Goal: Task Accomplishment & Management: Use online tool/utility

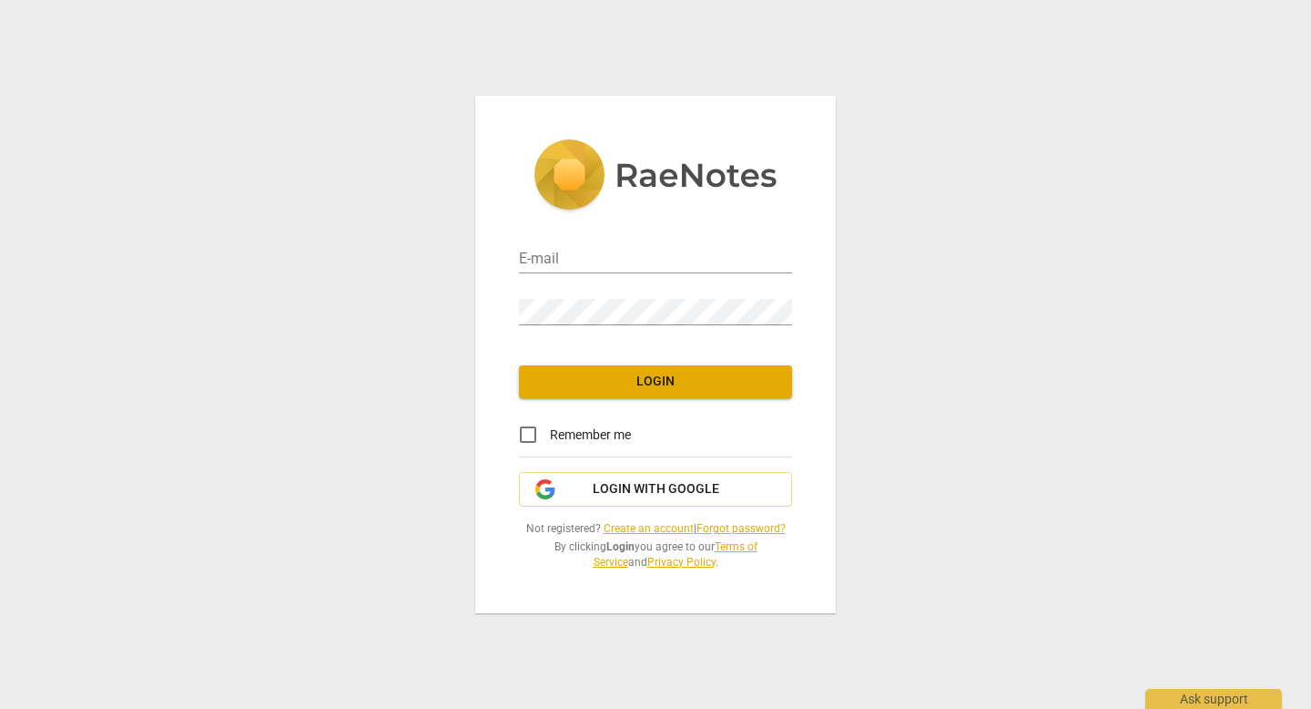
type input "[EMAIL_ADDRESS][DOMAIN_NAME]"
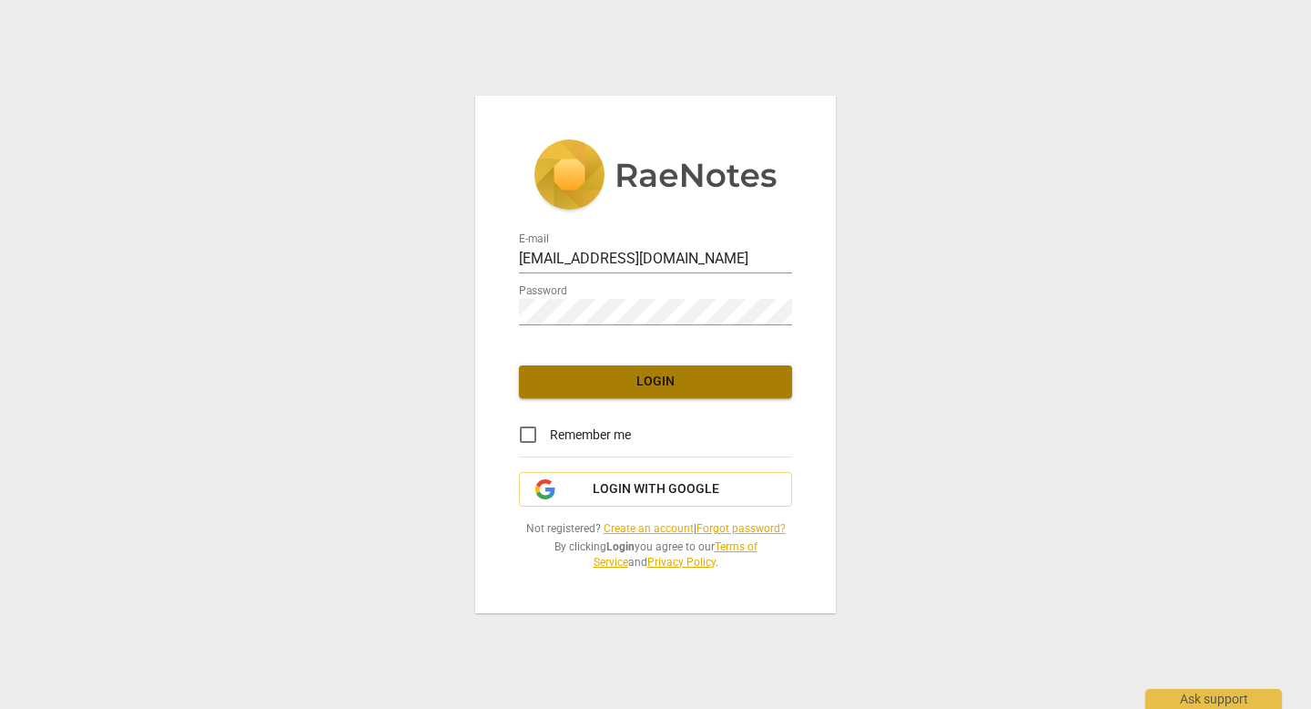
click at [647, 382] on span "Login" at bounding box center [656, 381] width 244 height 18
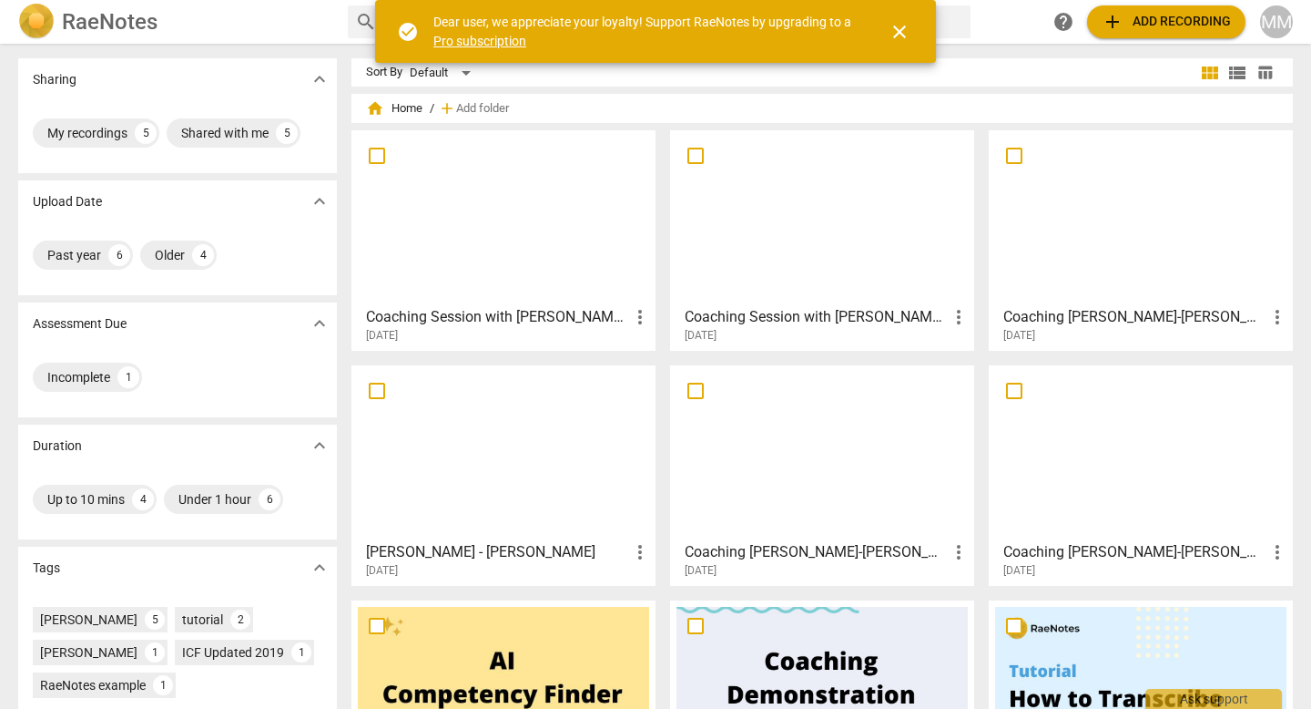
click at [1148, 19] on span "add Add recording" at bounding box center [1166, 22] width 129 height 22
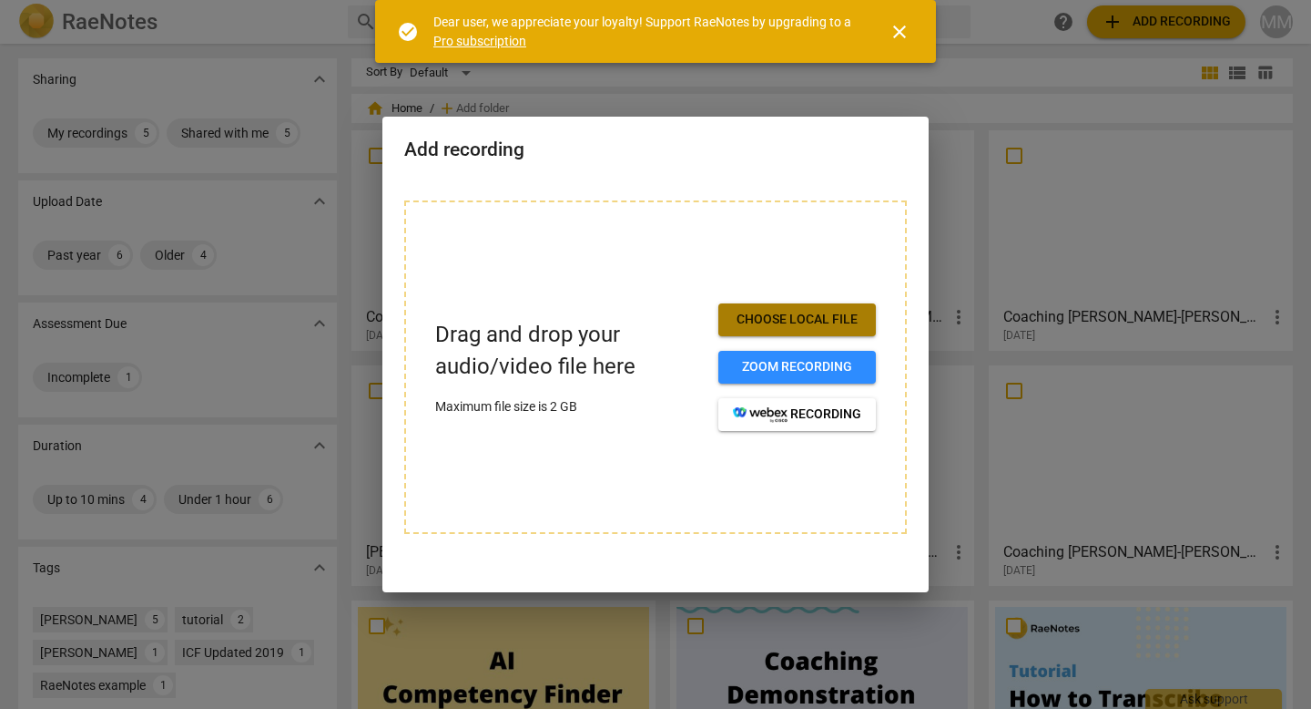
click at [800, 318] on span "Choose local file" at bounding box center [797, 320] width 128 height 18
click at [904, 34] on span "close" at bounding box center [900, 32] width 22 height 22
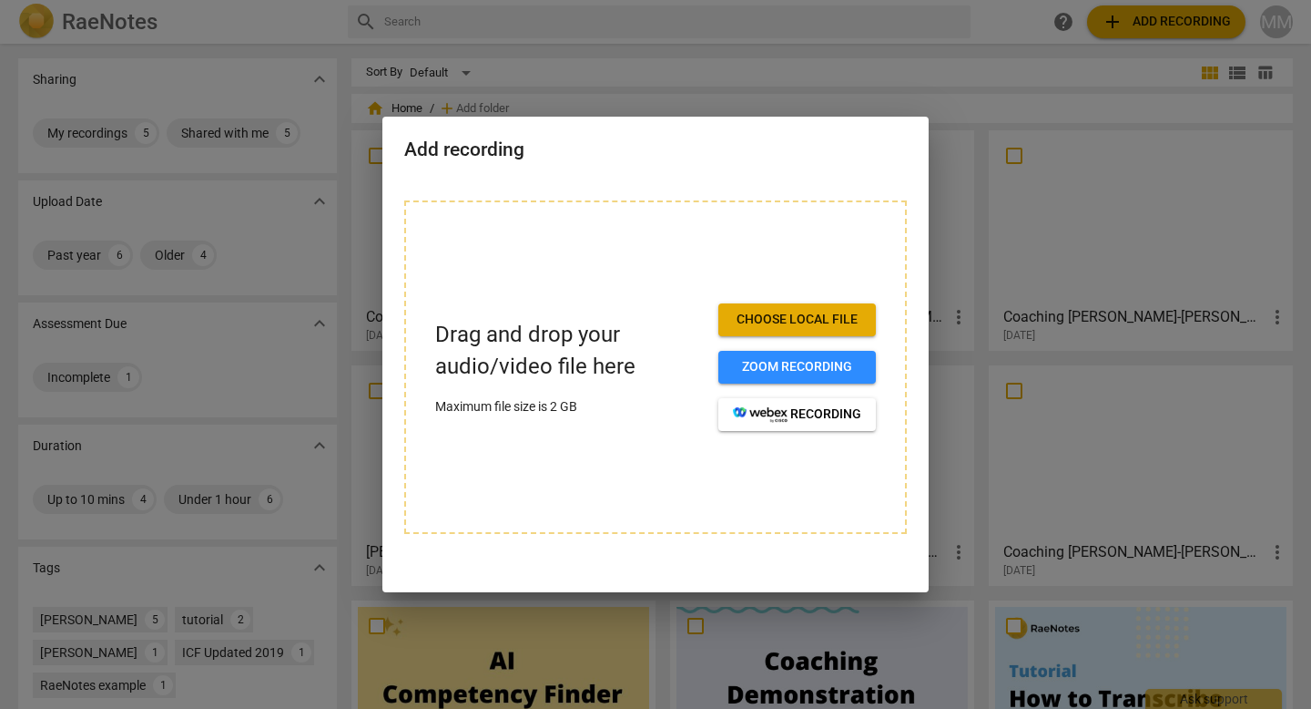
click at [1114, 25] on div at bounding box center [655, 354] width 1311 height 709
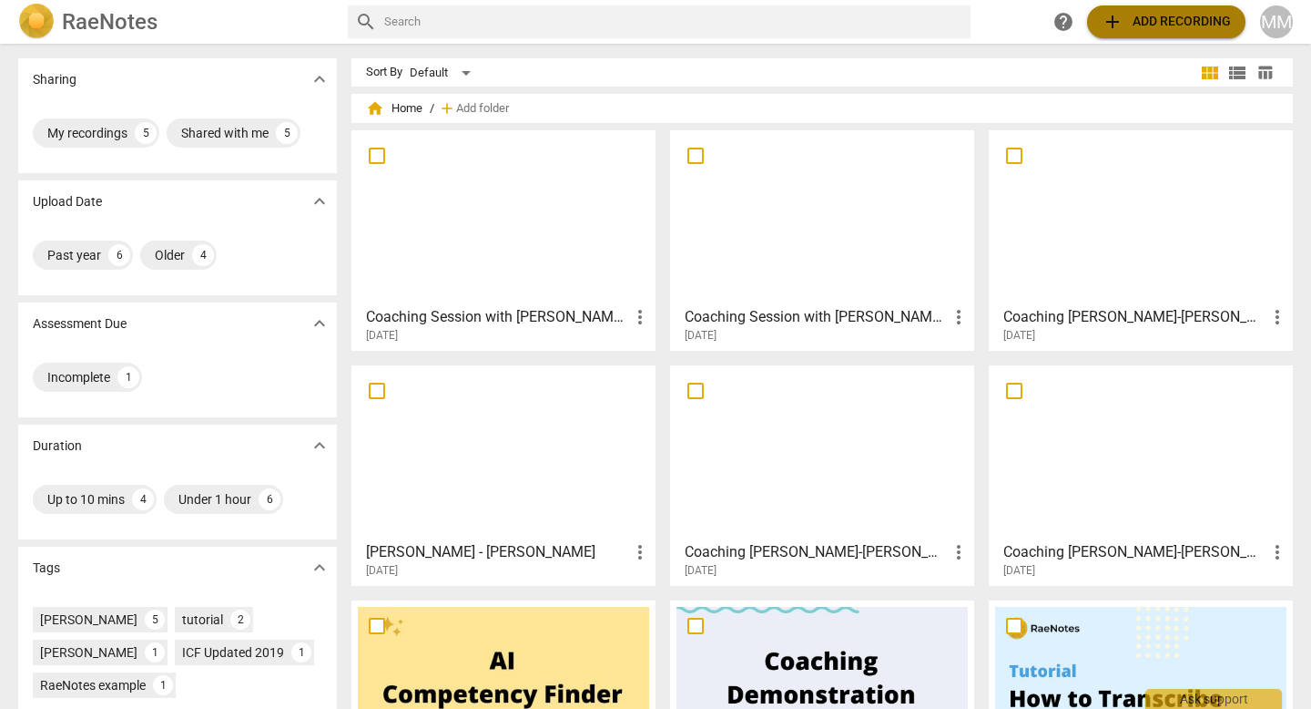
click at [1111, 23] on span "add" at bounding box center [1113, 22] width 22 height 22
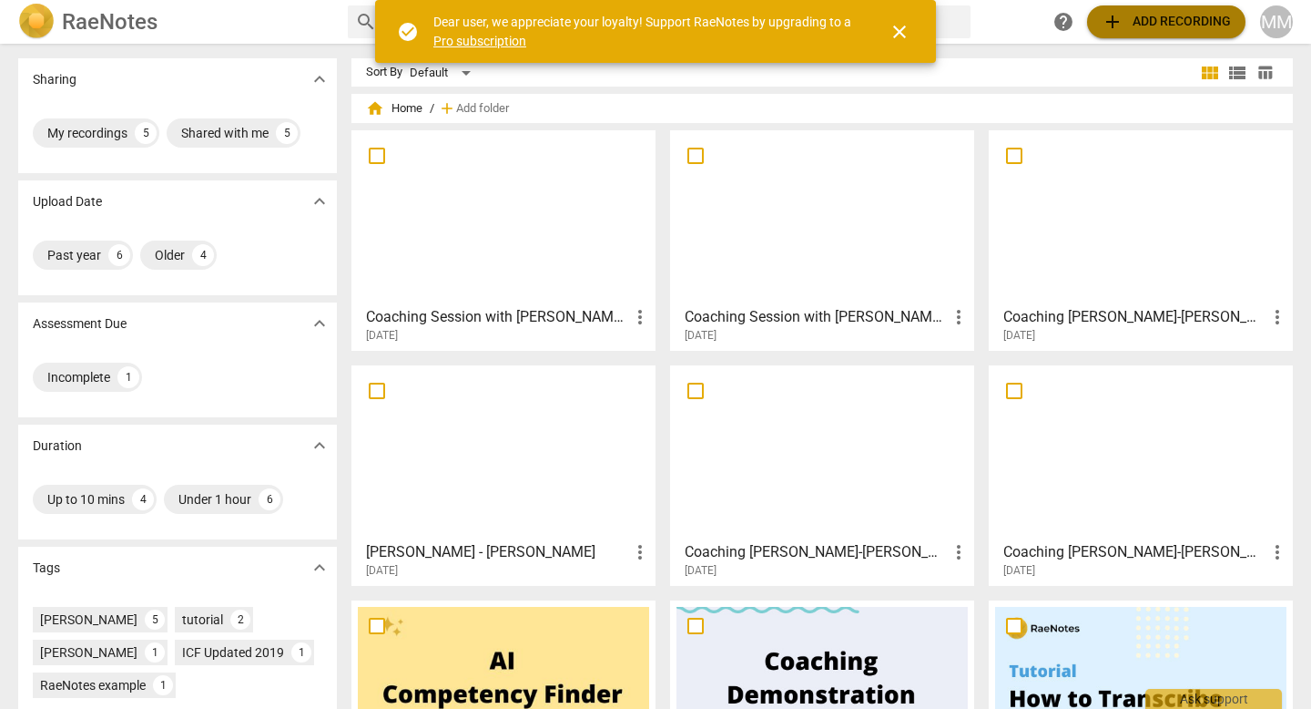
click at [1111, 14] on span "add" at bounding box center [1113, 22] width 22 height 22
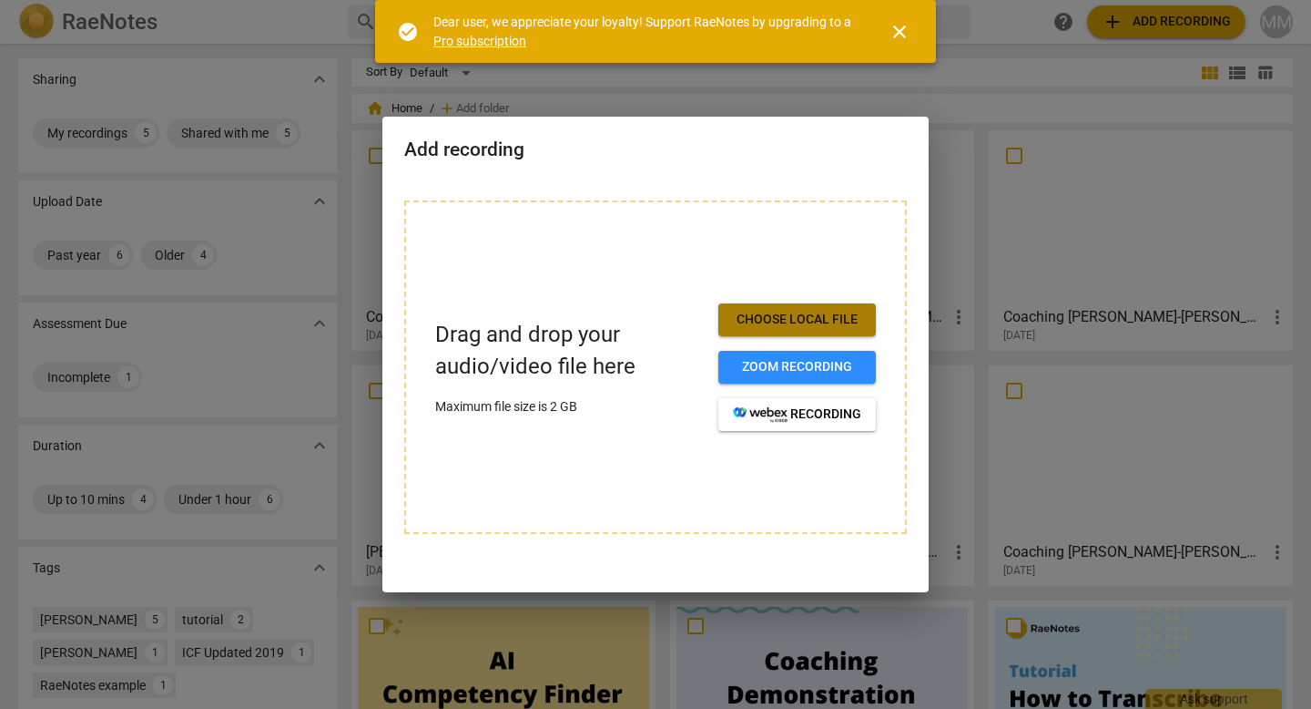
click at [764, 321] on span "Choose local file" at bounding box center [797, 320] width 128 height 18
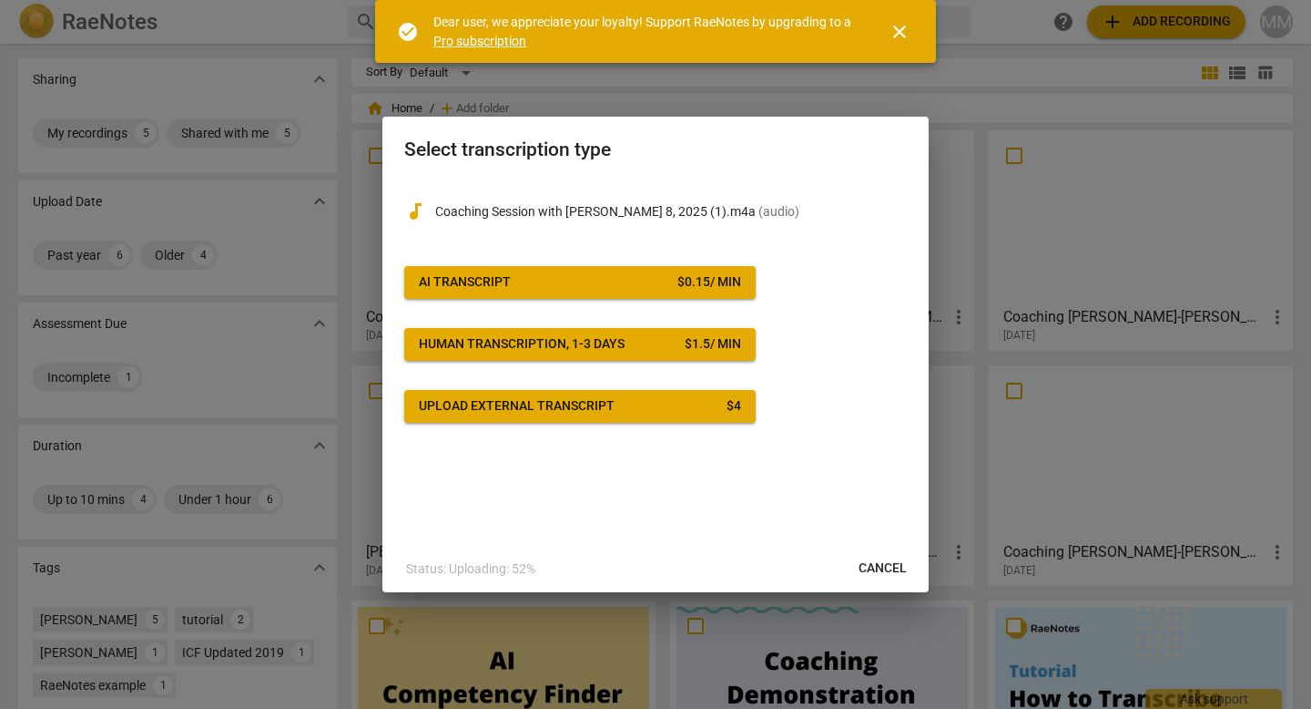
click at [905, 29] on span "close" at bounding box center [900, 32] width 22 height 22
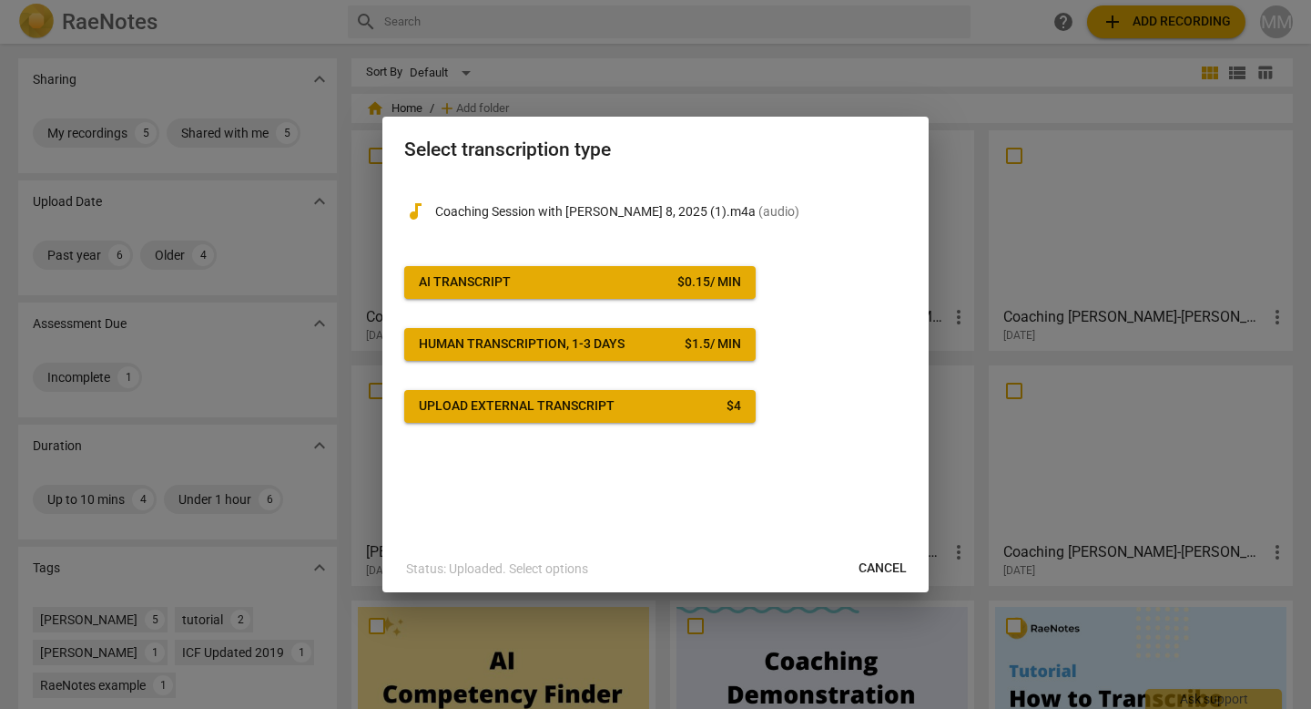
click at [677, 480] on div "audiotrack Coaching Session with Irene Gitonga_July 8, 2025 (1).m4a ( audio ) A…" at bounding box center [655, 361] width 546 height 366
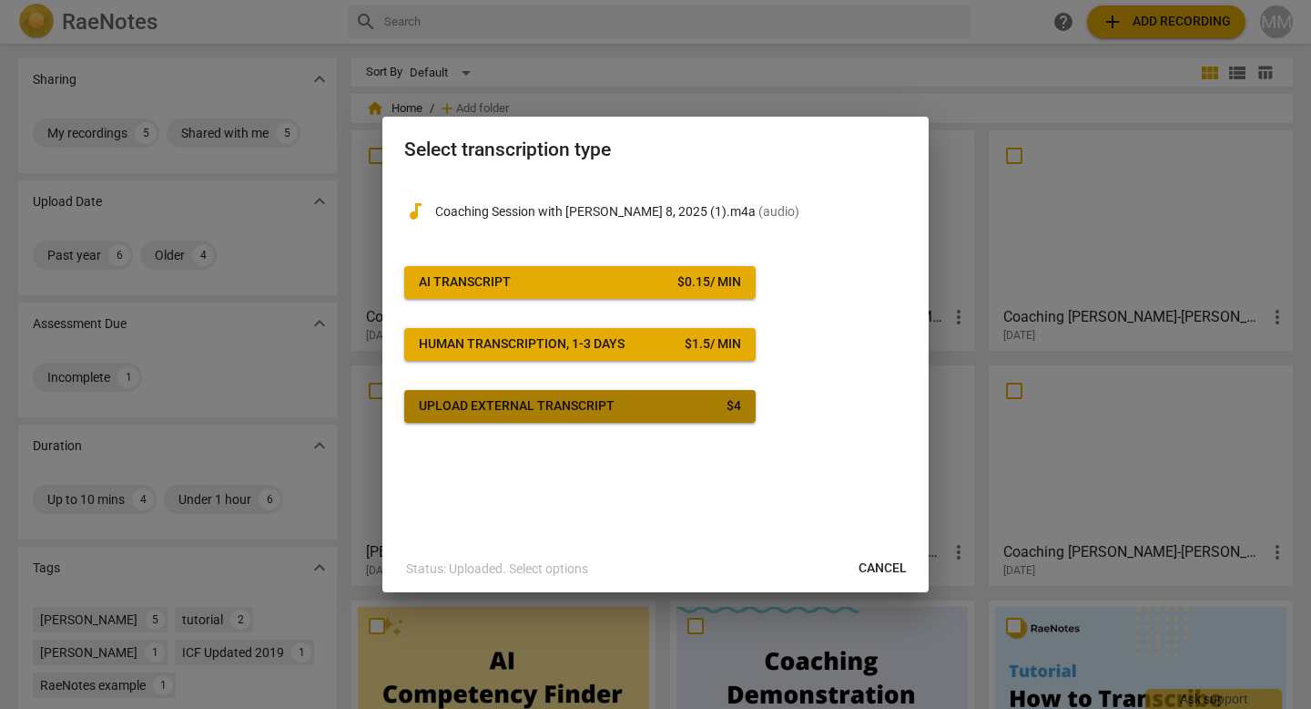
click at [525, 410] on div "Upload external transcript" at bounding box center [517, 406] width 196 height 18
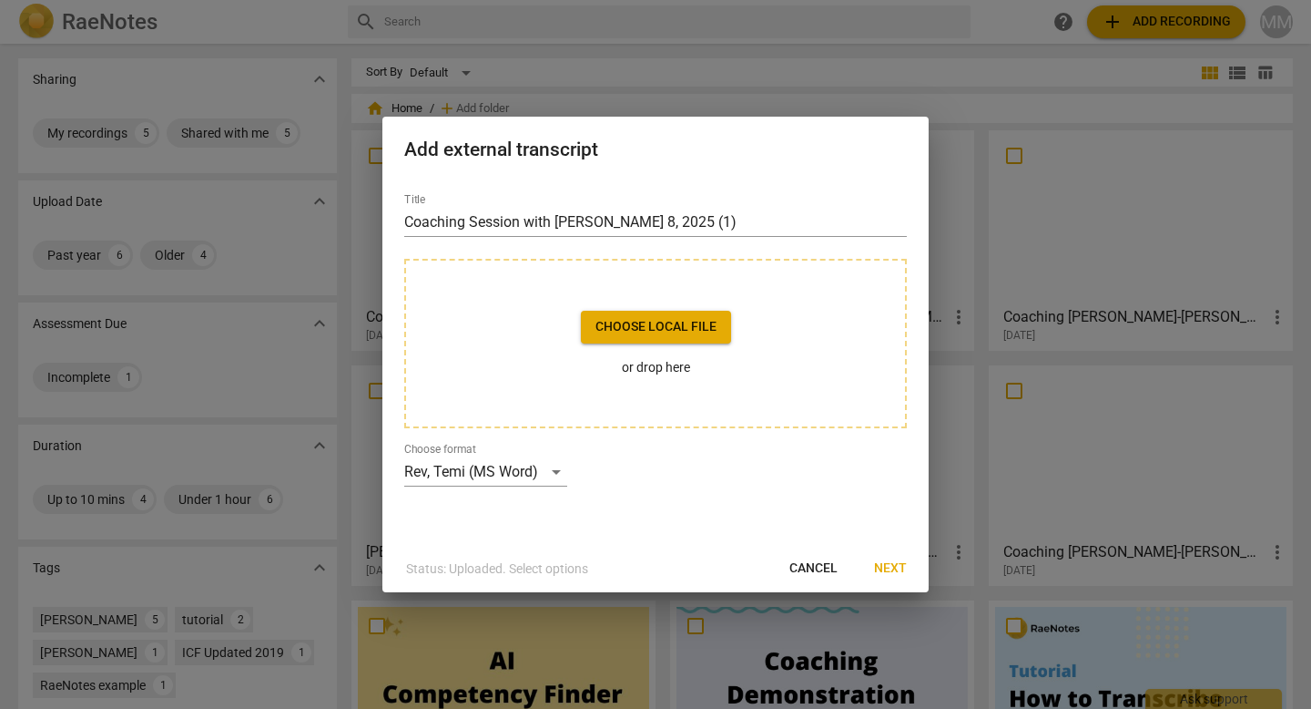
click at [640, 323] on span "Choose local file" at bounding box center [656, 327] width 121 height 18
click at [649, 321] on span "Choose local file" at bounding box center [656, 327] width 121 height 18
click at [821, 563] on span "Cancel" at bounding box center [814, 568] width 48 height 18
click at [650, 329] on span "Choose local file" at bounding box center [656, 327] width 121 height 18
click at [897, 567] on span "Next" at bounding box center [890, 568] width 33 height 18
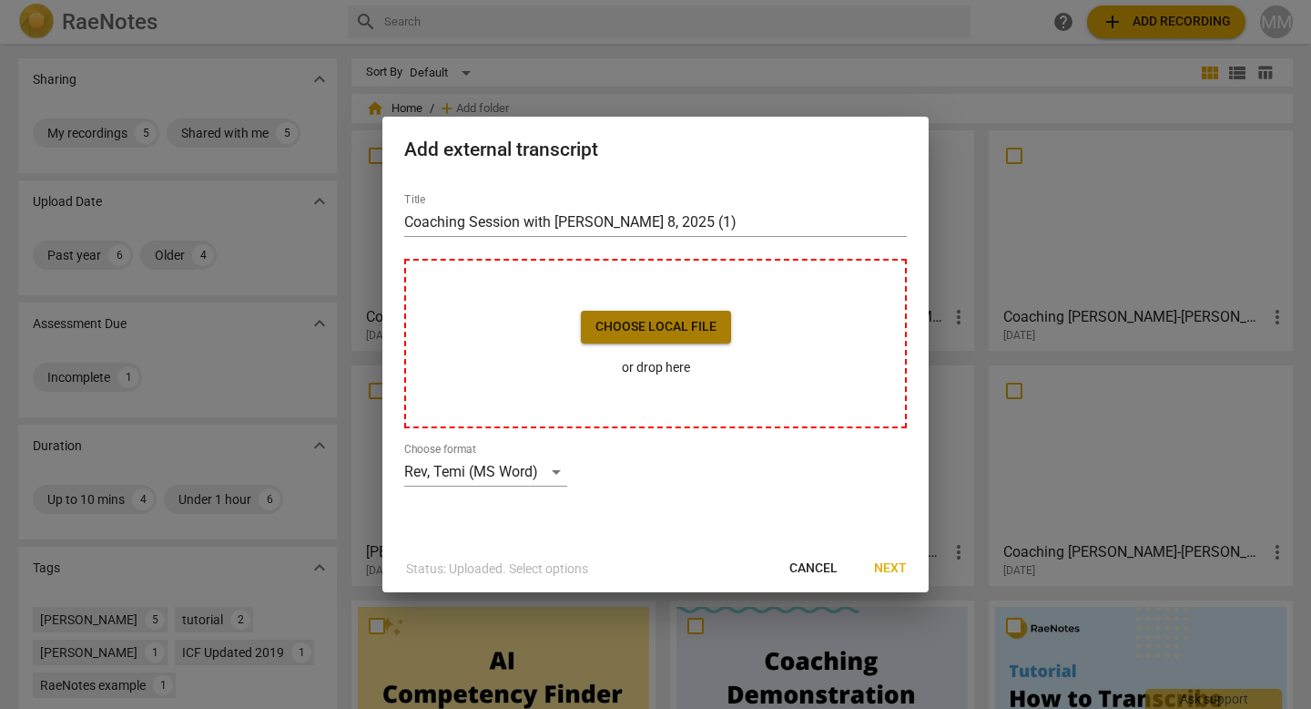
click at [671, 321] on span "Choose local file" at bounding box center [656, 327] width 121 height 18
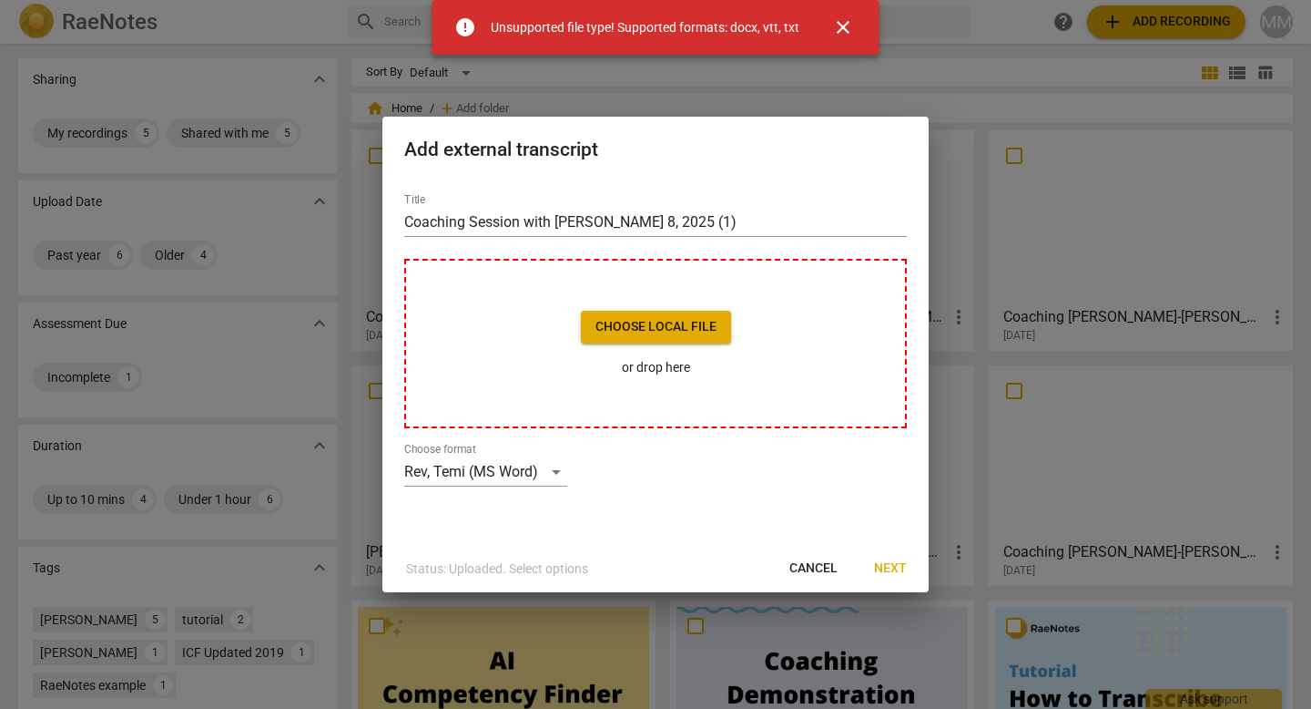
click at [843, 27] on span "close" at bounding box center [843, 27] width 22 height 22
click at [847, 25] on span "close" at bounding box center [843, 27] width 22 height 22
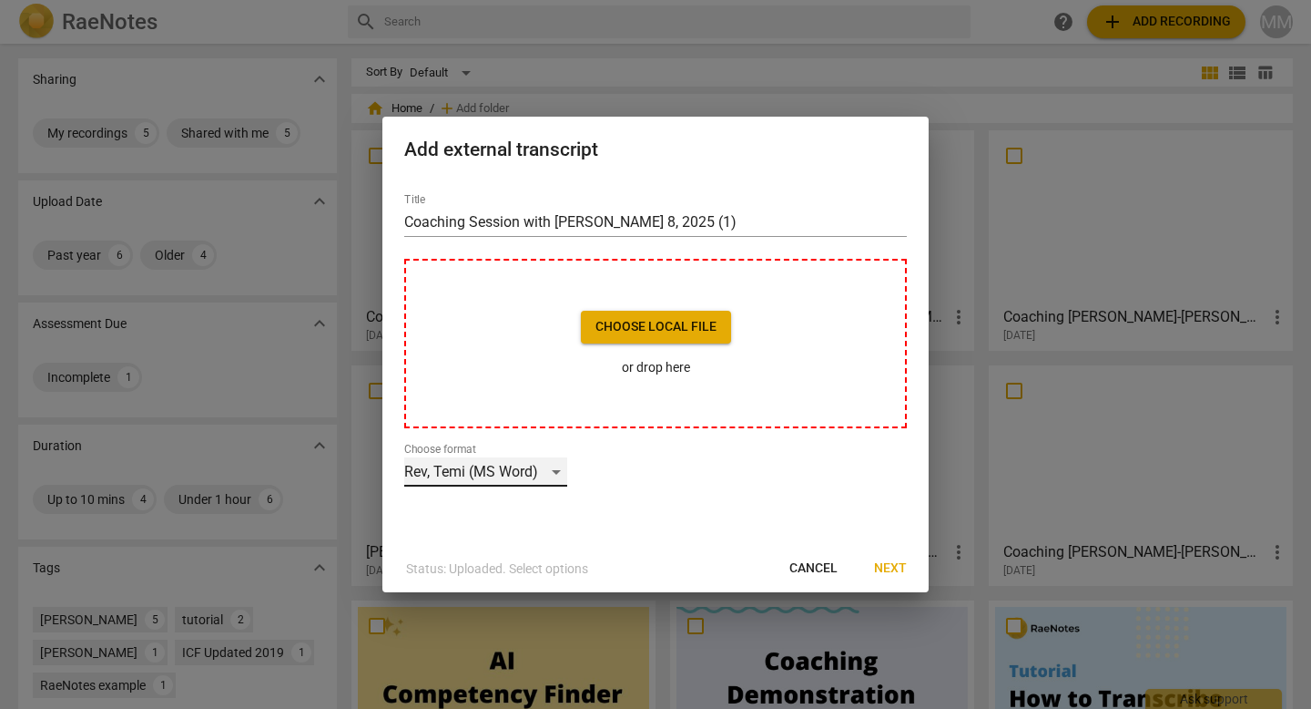
click at [555, 471] on div "Rev, Temi (MS Word)" at bounding box center [485, 471] width 163 height 29
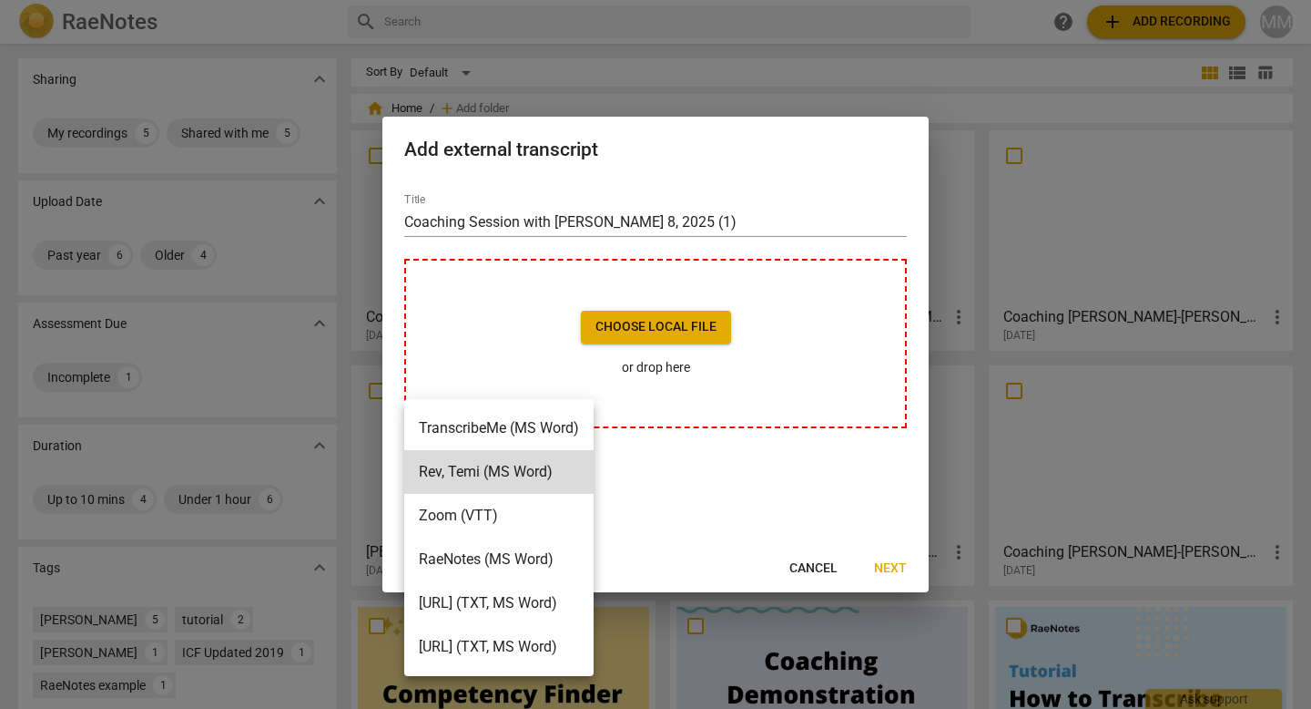
click at [503, 562] on li "RaeNotes (MS Word)" at bounding box center [498, 559] width 189 height 44
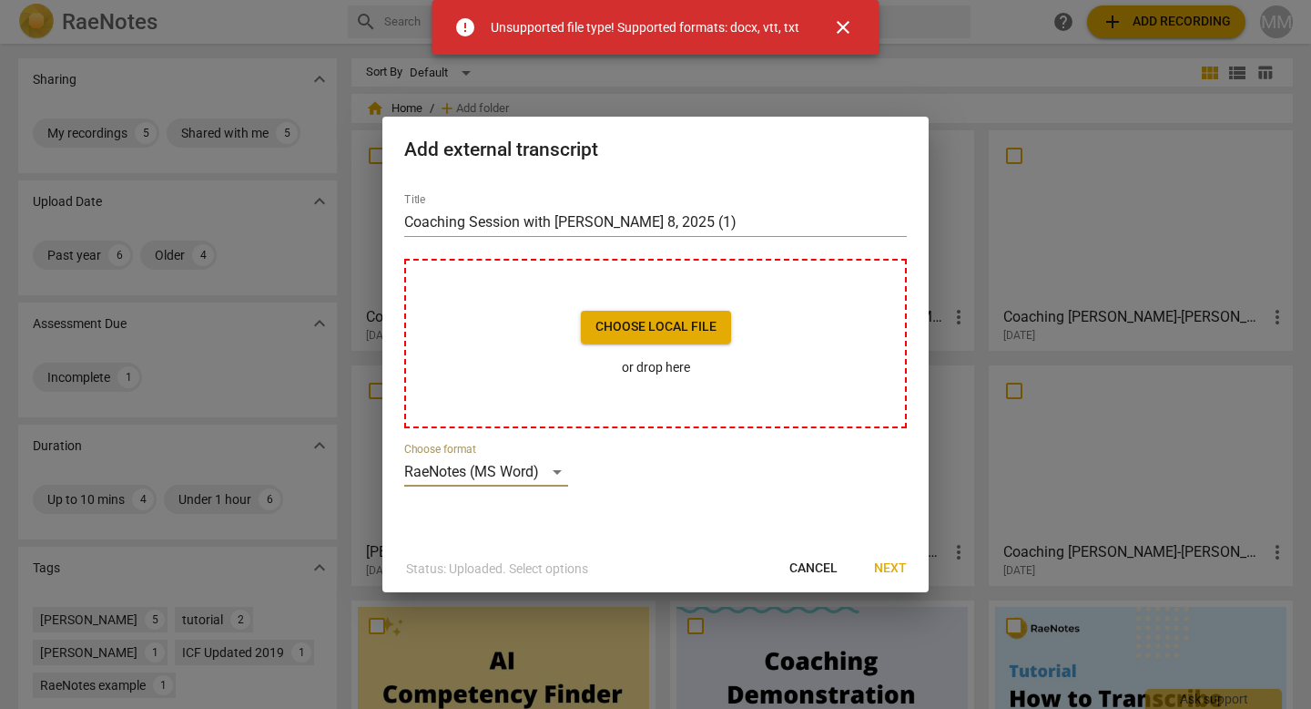
click at [847, 27] on span "close" at bounding box center [843, 27] width 22 height 22
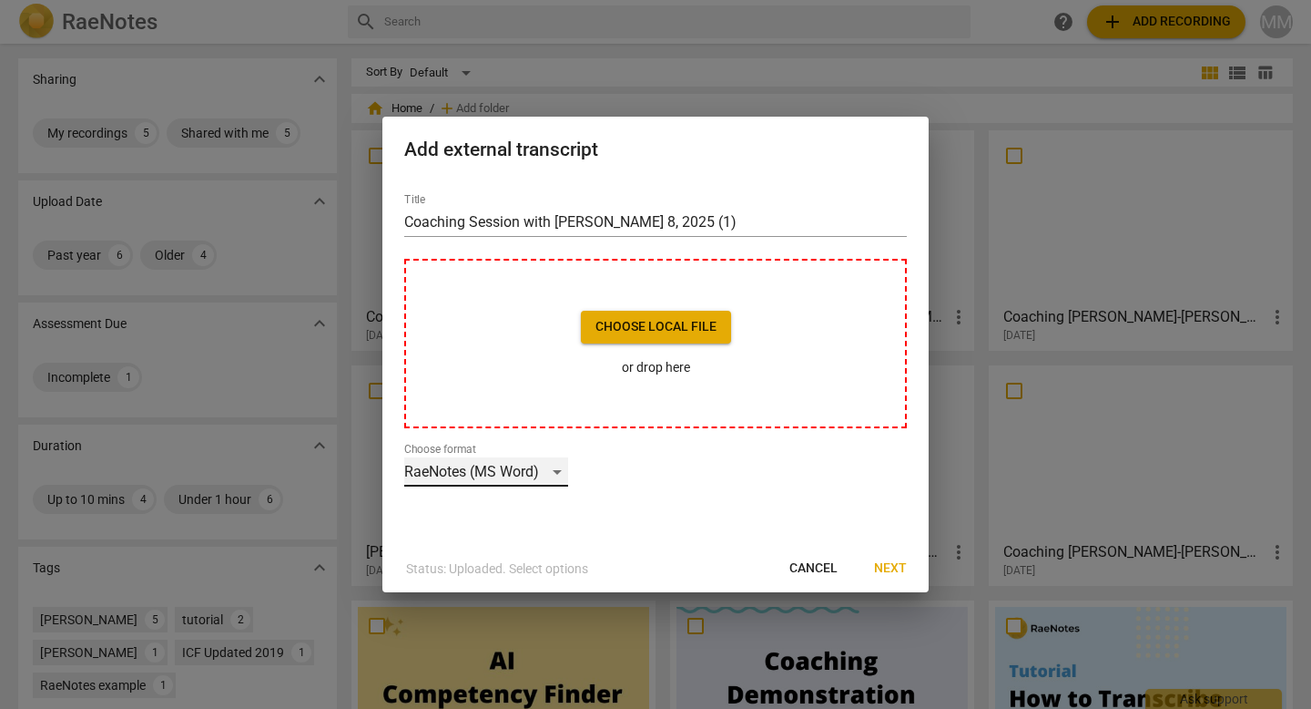
click at [556, 474] on div "RaeNotes (MS Word)" at bounding box center [486, 471] width 164 height 29
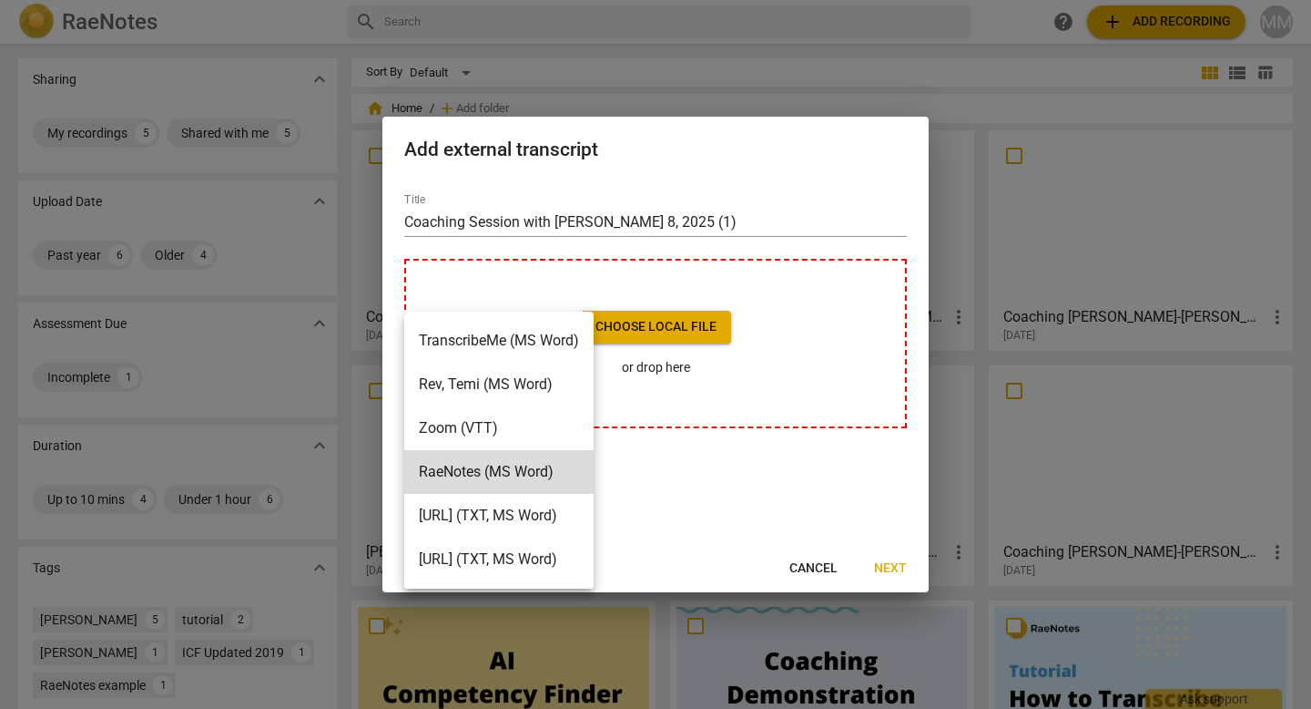
click at [465, 417] on li "Zoom (VTT)" at bounding box center [498, 428] width 189 height 44
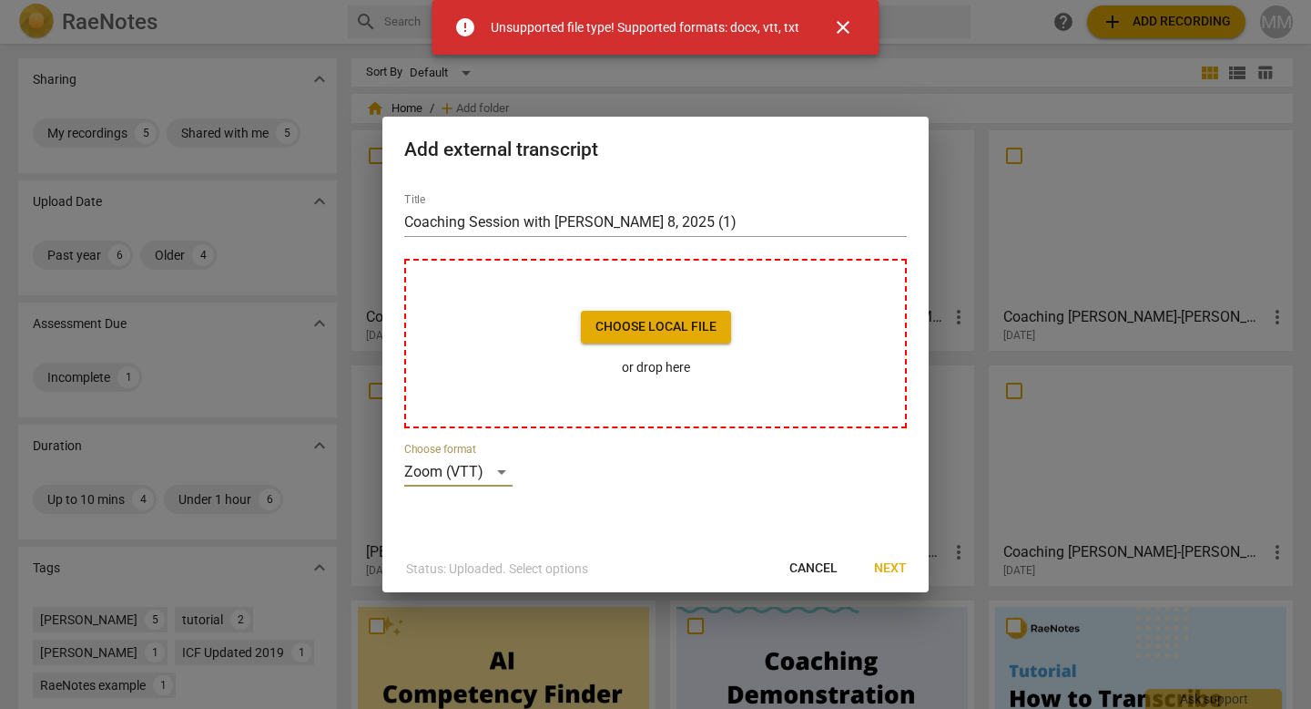
click at [846, 27] on span "close" at bounding box center [843, 27] width 22 height 22
click at [637, 328] on span "Choose local file" at bounding box center [656, 327] width 121 height 18
click at [841, 29] on span "close" at bounding box center [843, 27] width 22 height 22
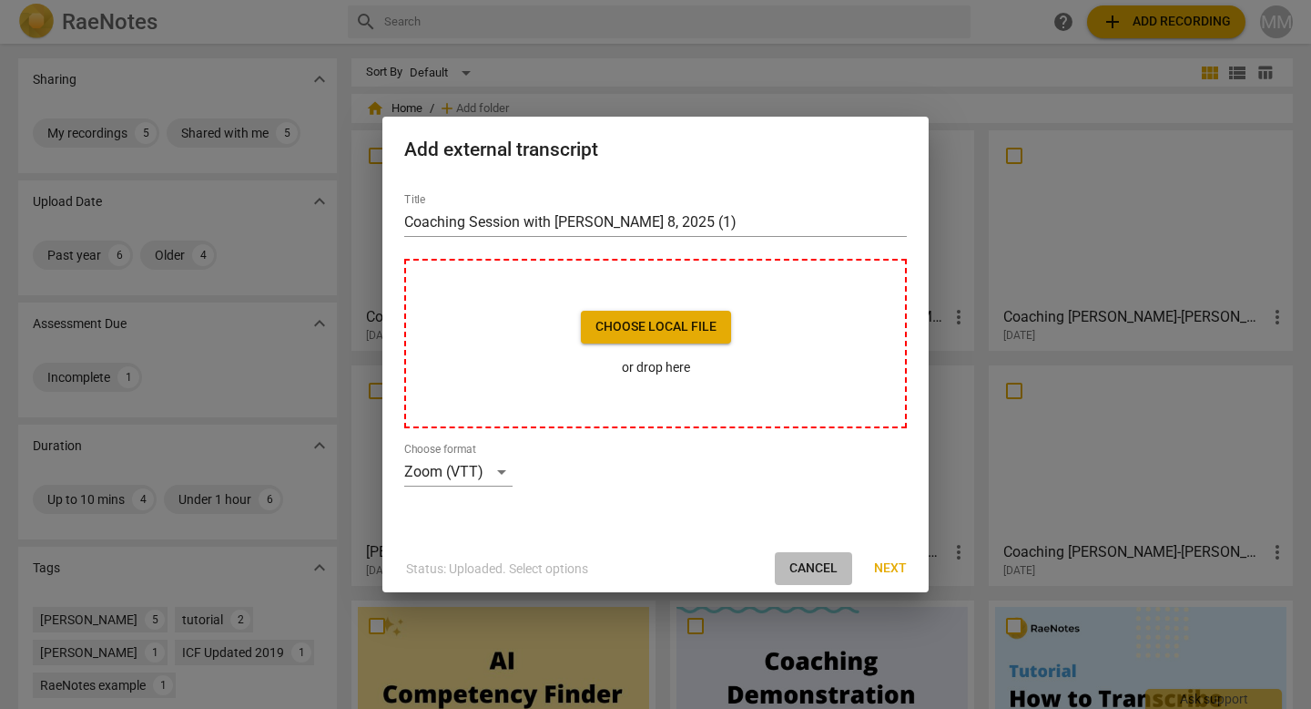
click at [818, 569] on span "Cancel" at bounding box center [814, 568] width 48 height 18
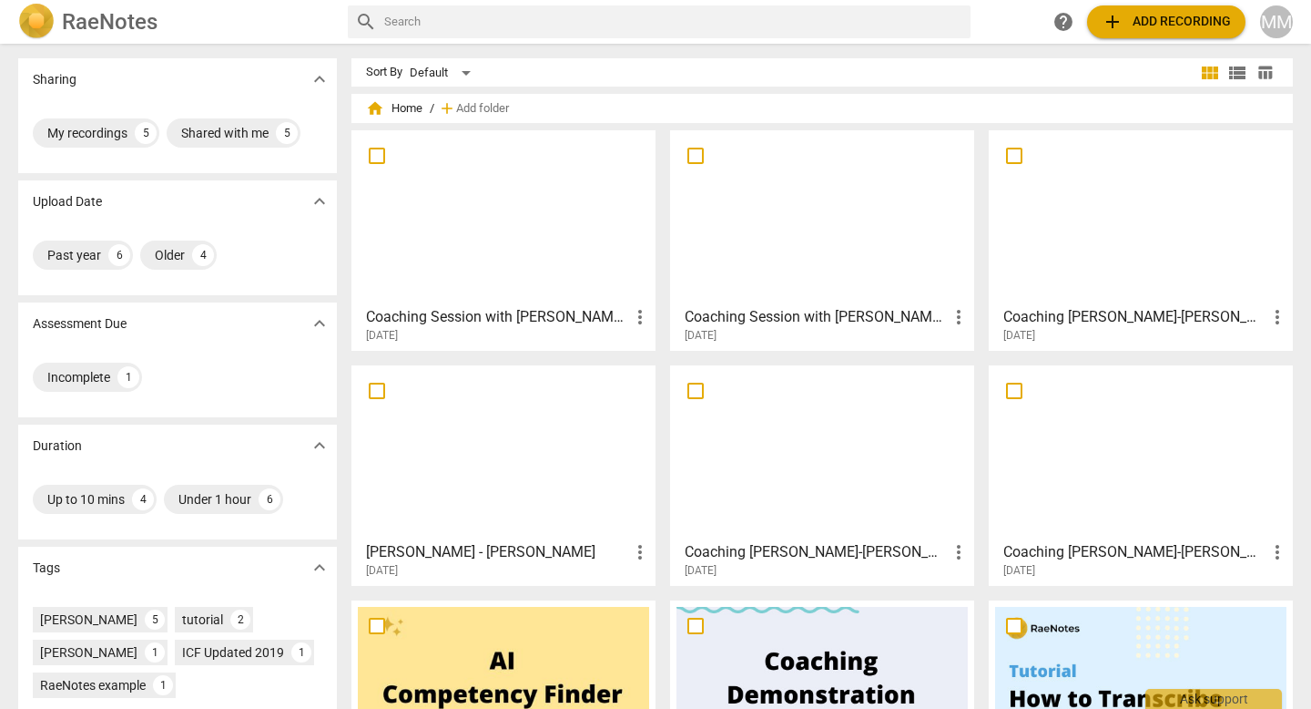
click at [1137, 16] on span "add Add recording" at bounding box center [1166, 22] width 129 height 22
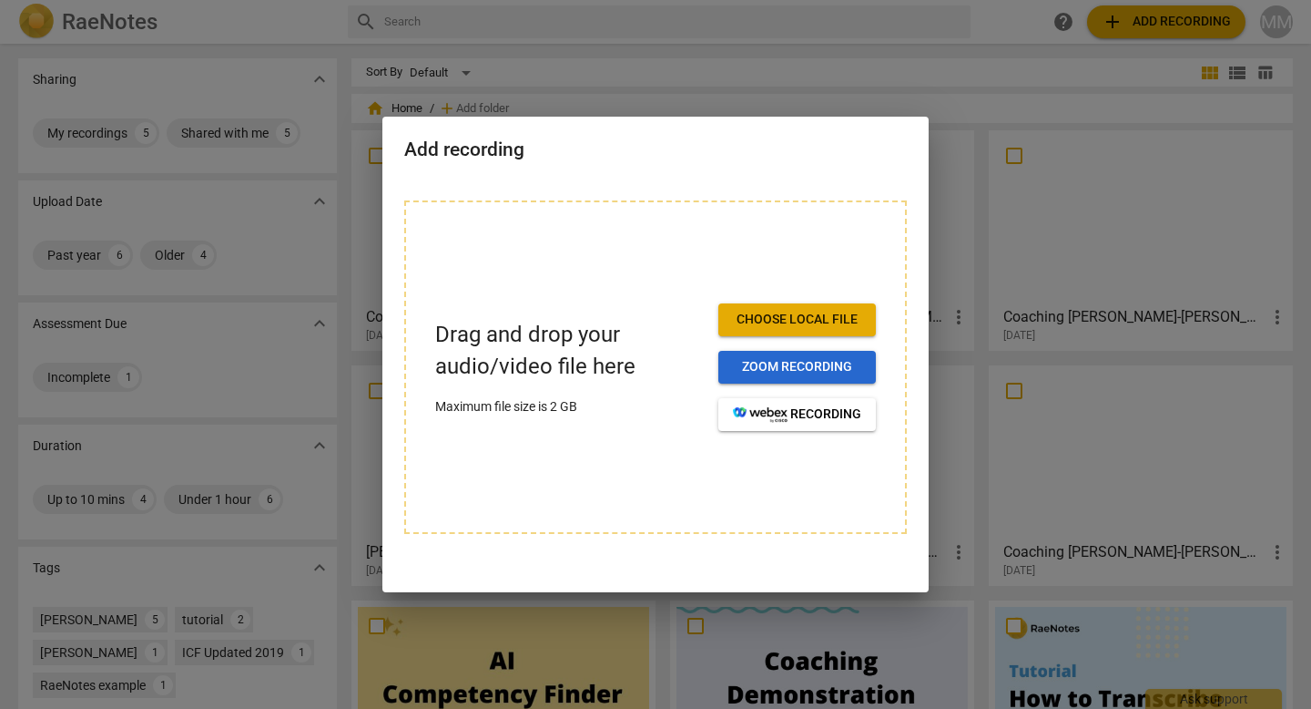
click at [803, 365] on span "Zoom recording" at bounding box center [797, 367] width 128 height 18
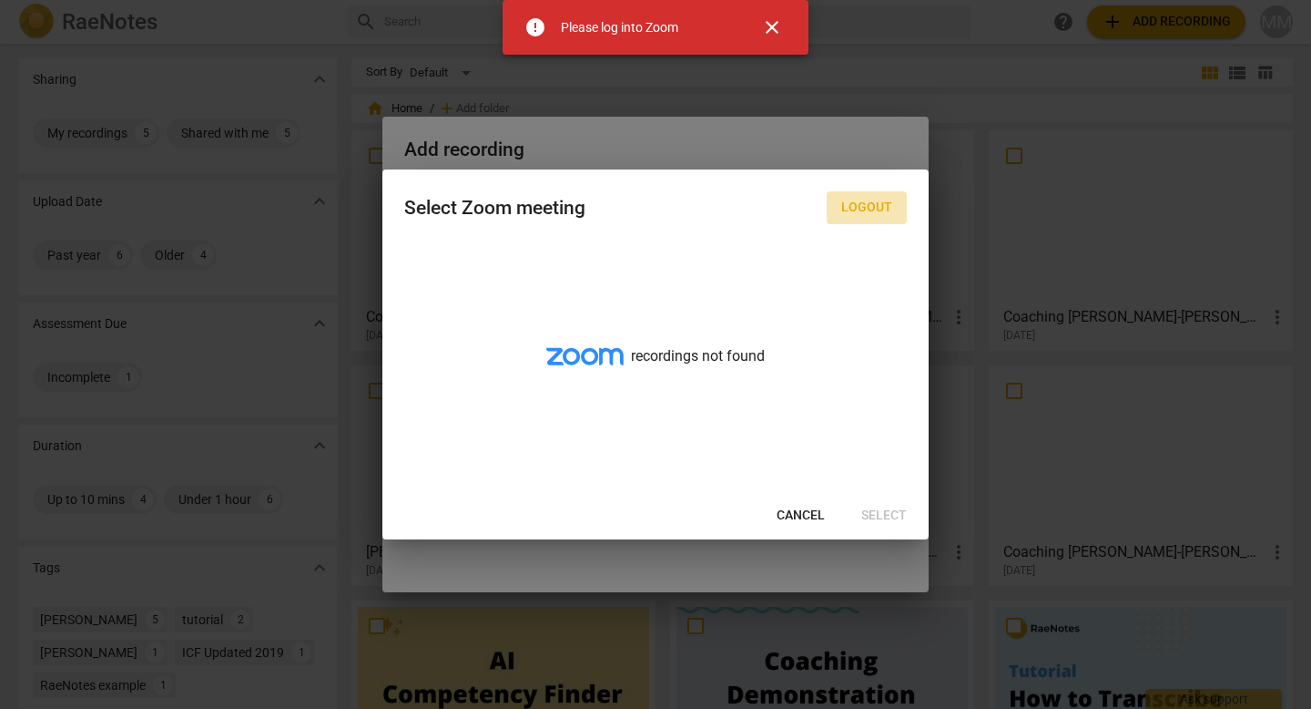
click at [863, 208] on span "Logout" at bounding box center [866, 208] width 51 height 18
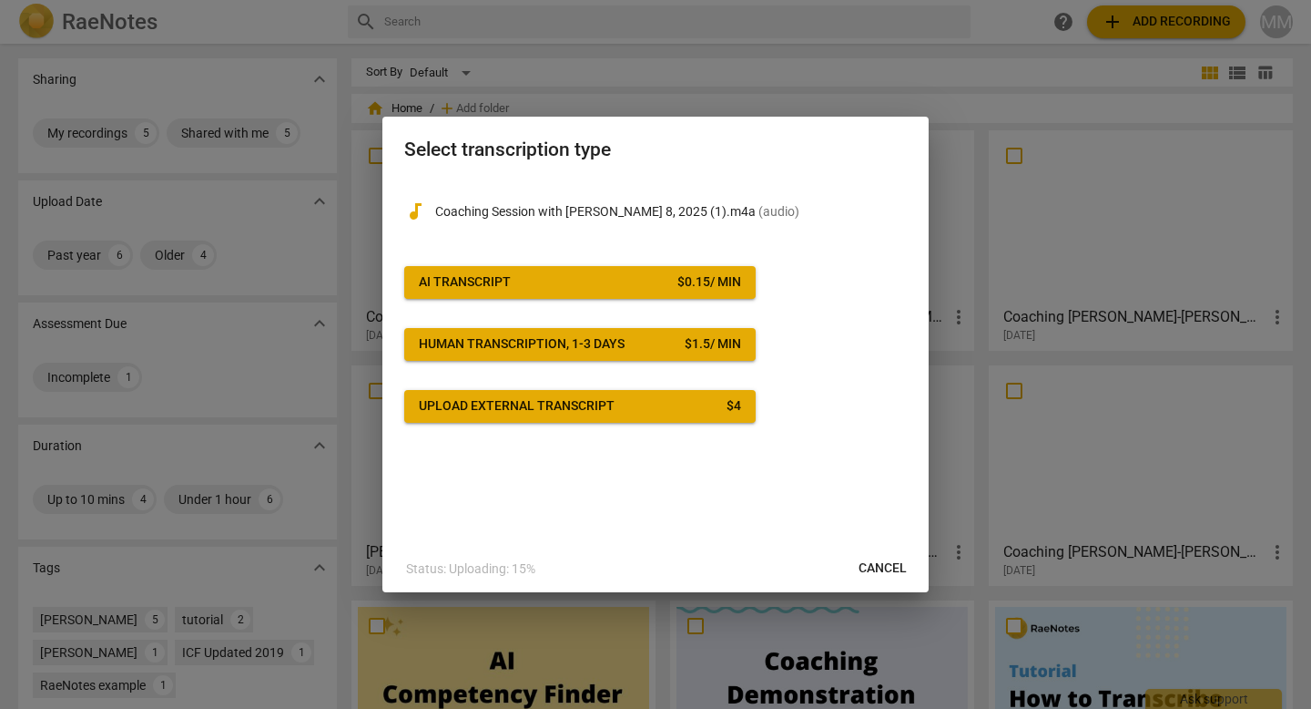
click at [1145, 25] on div at bounding box center [655, 354] width 1311 height 709
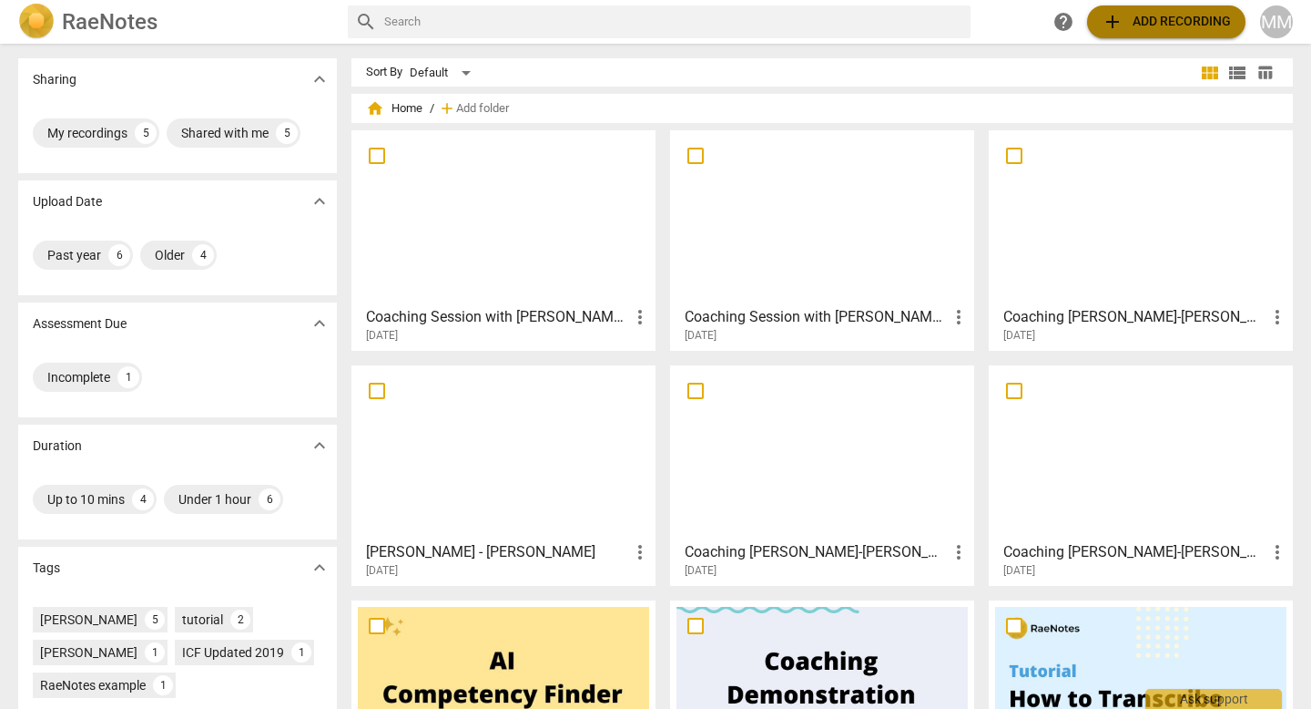
click at [1110, 23] on span "add" at bounding box center [1113, 22] width 22 height 22
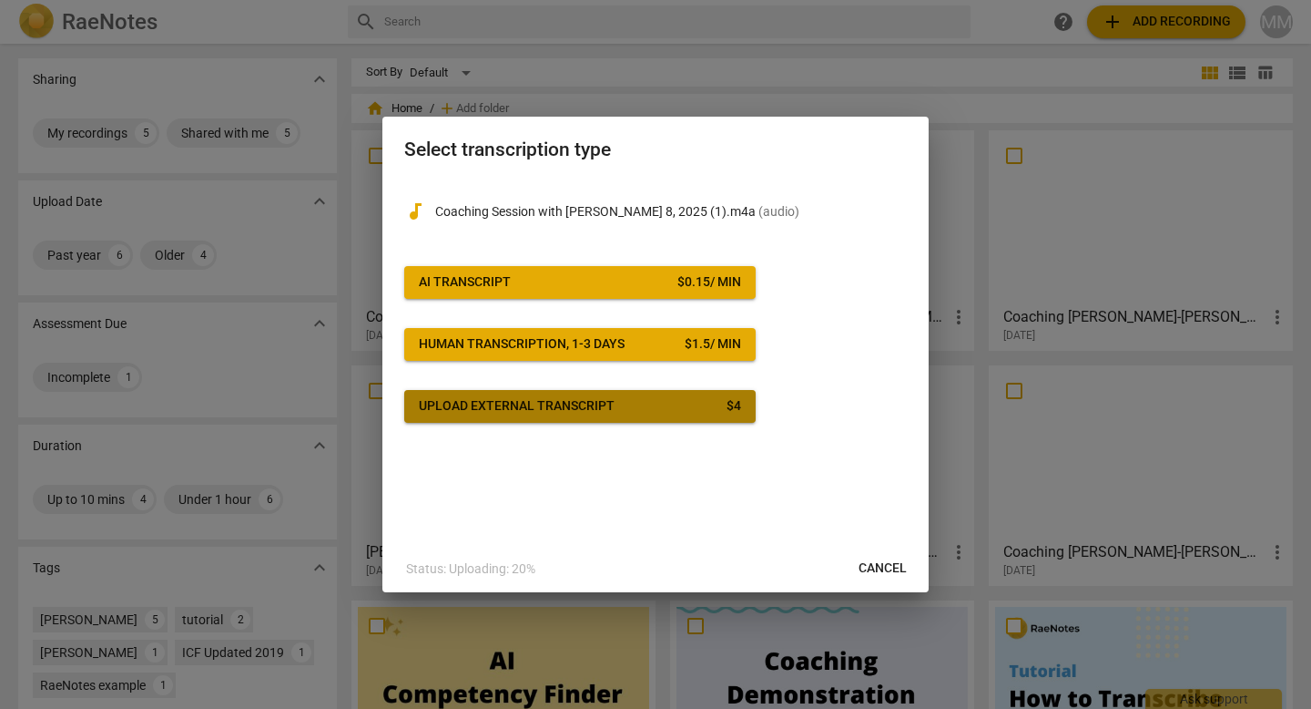
click at [486, 407] on div "Upload external transcript" at bounding box center [517, 406] width 196 height 18
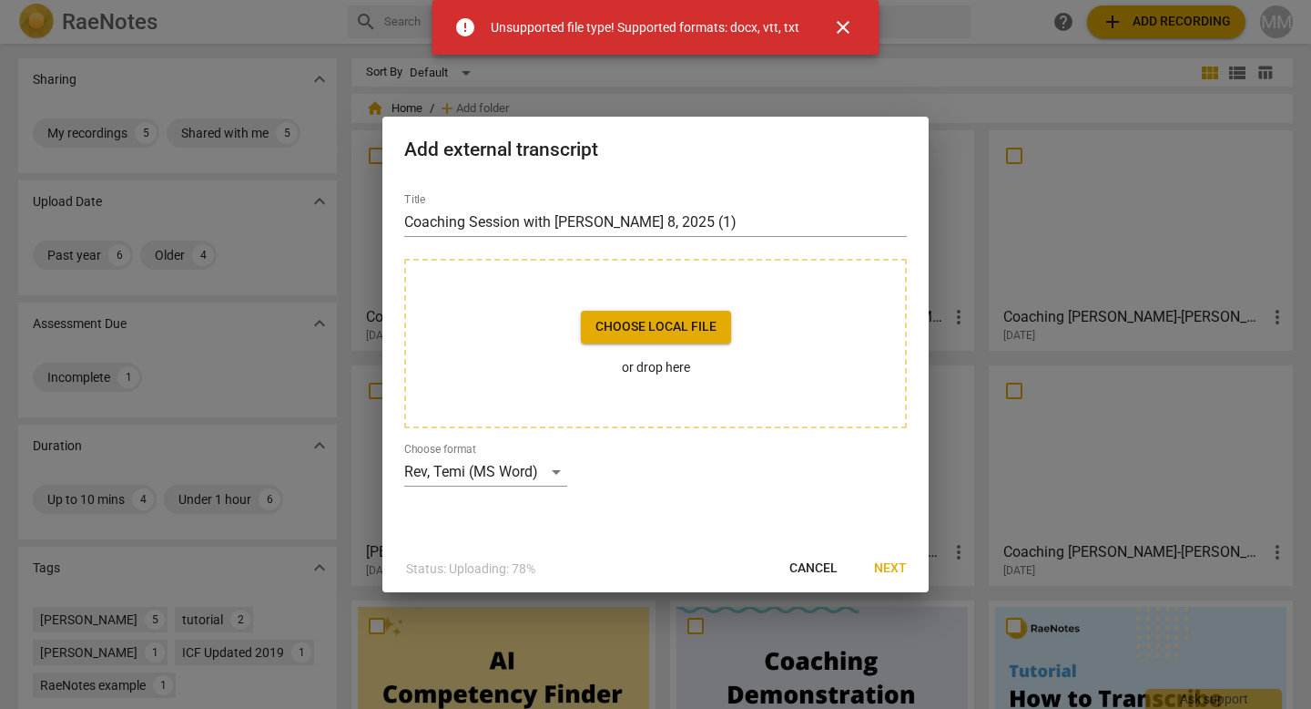
click at [848, 30] on span "close" at bounding box center [843, 27] width 22 height 22
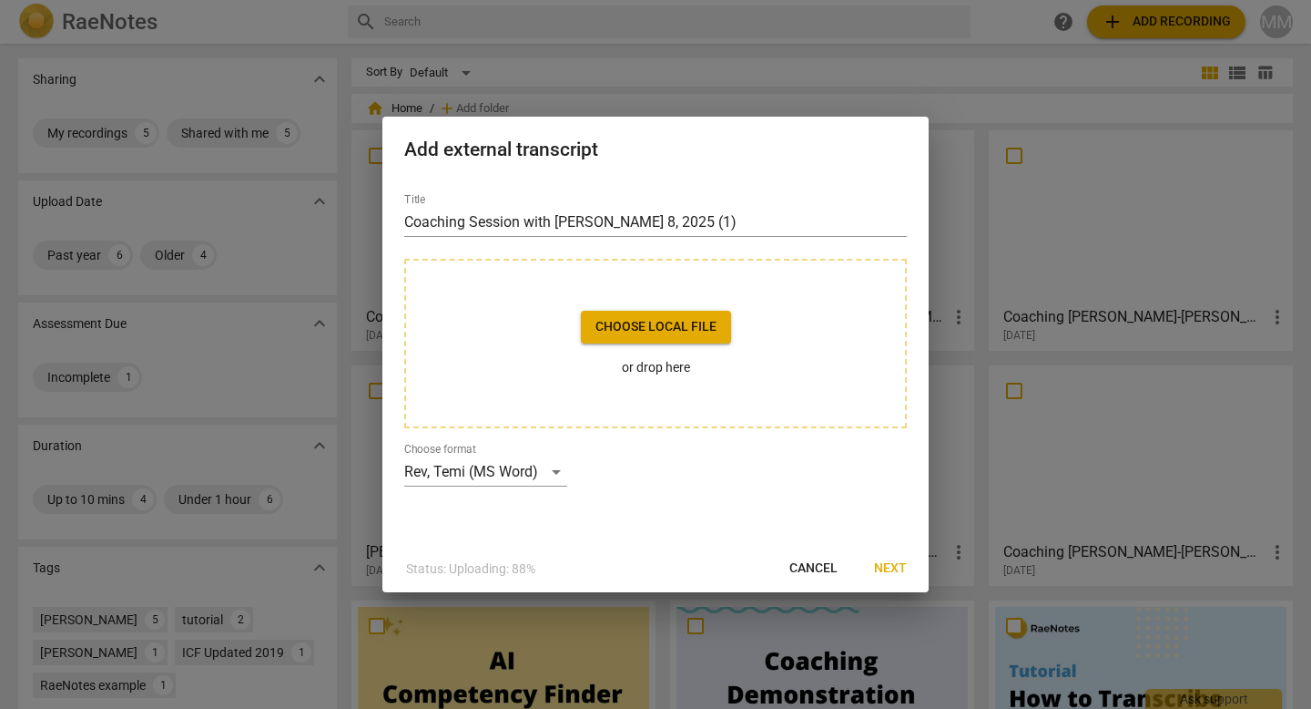
click at [654, 369] on p "or drop here" at bounding box center [656, 367] width 150 height 19
click at [1117, 25] on div at bounding box center [655, 354] width 1311 height 709
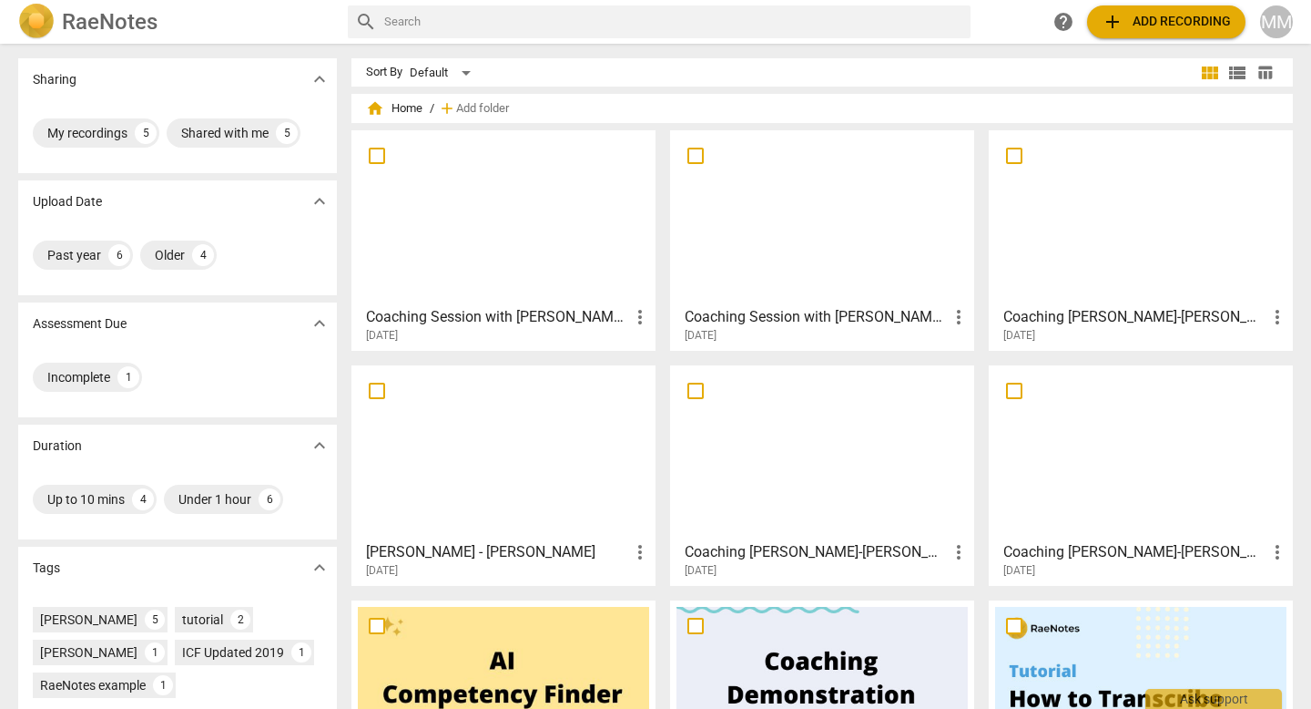
click at [1113, 25] on span "add" at bounding box center [1113, 22] width 22 height 22
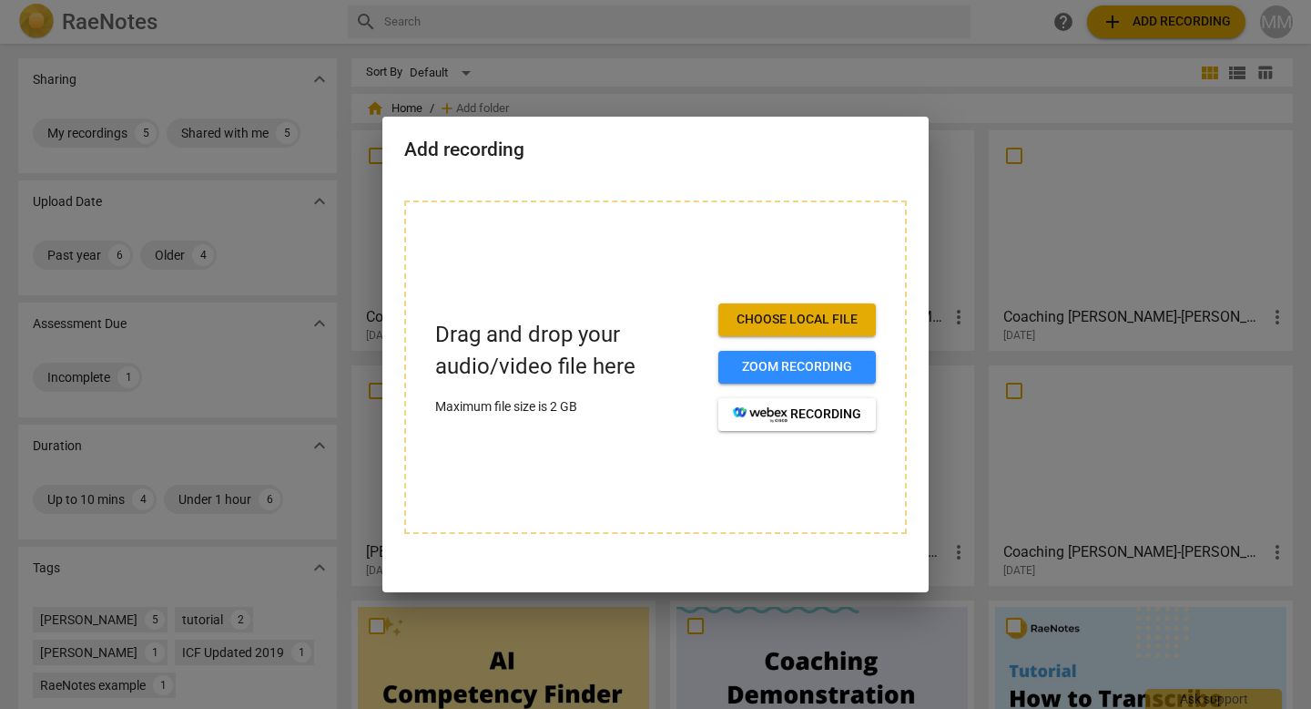
click at [807, 318] on span "Choose local file" at bounding box center [797, 320] width 128 height 18
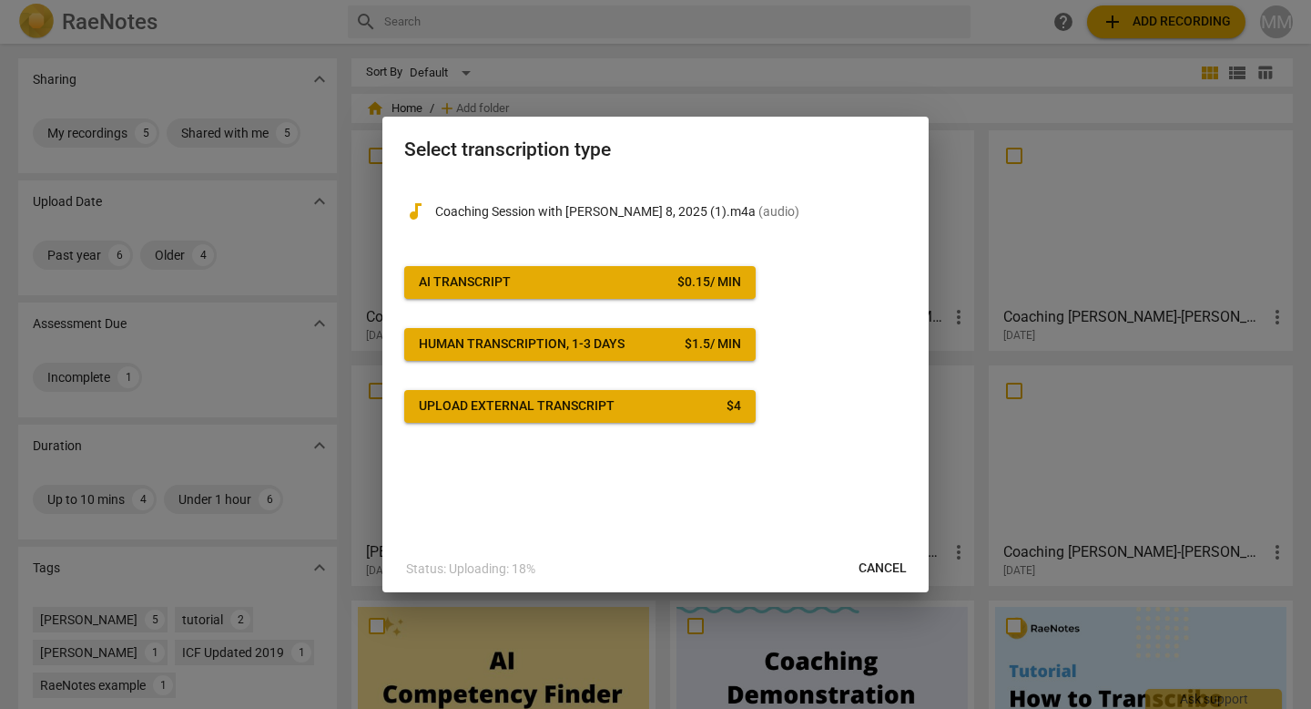
click at [588, 403] on div "Upload external transcript" at bounding box center [517, 406] width 196 height 18
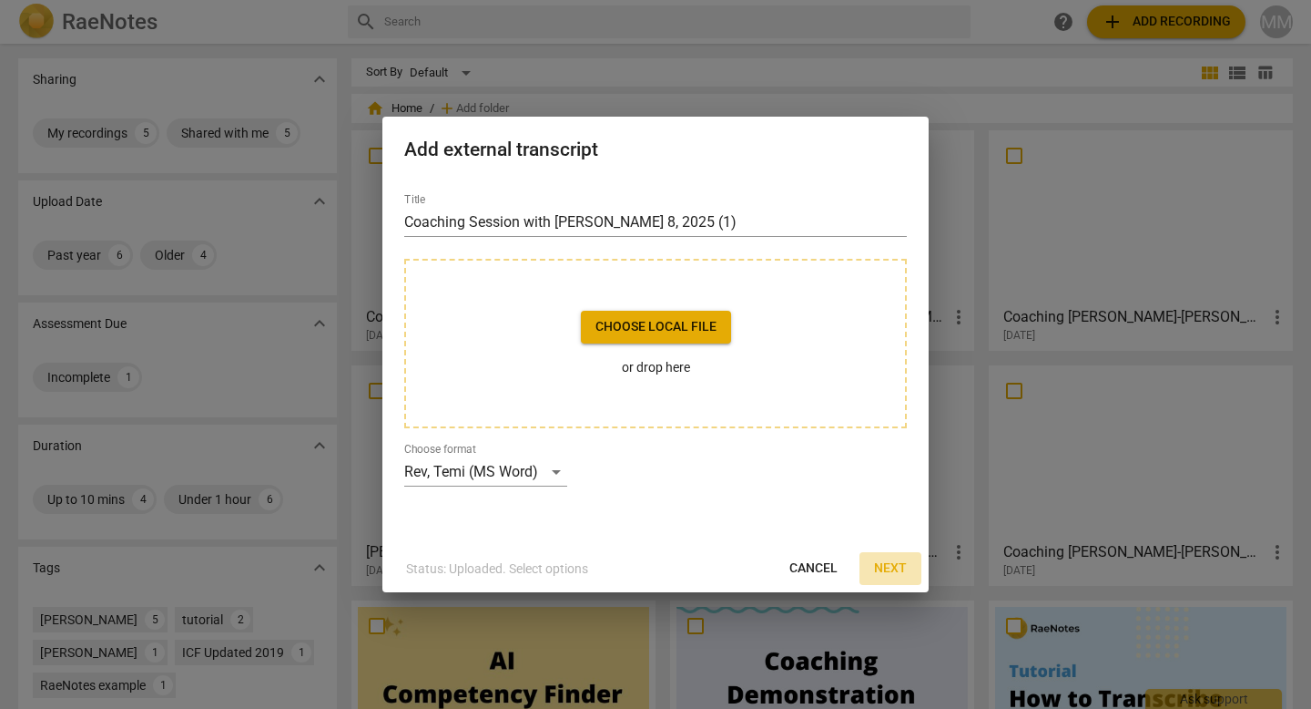
click at [892, 564] on span "Next" at bounding box center [890, 568] width 33 height 18
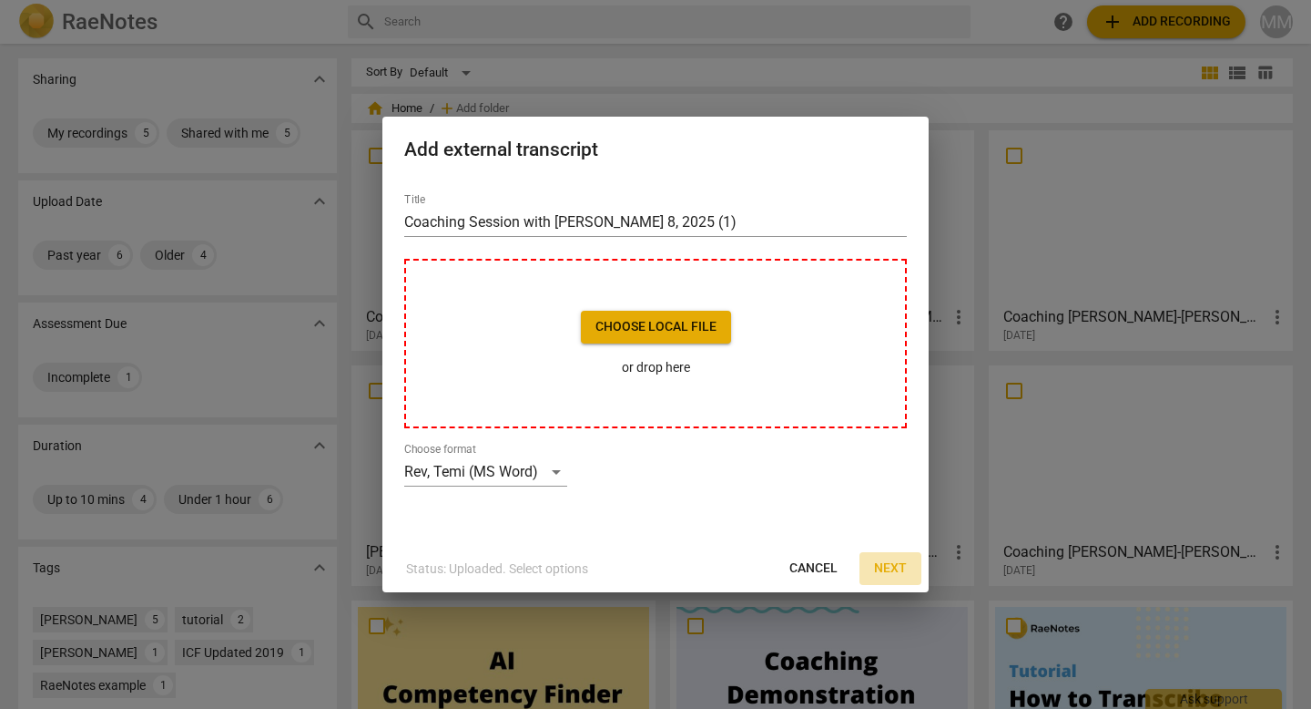
click at [892, 564] on span "Next" at bounding box center [890, 568] width 33 height 18
click at [660, 323] on span "Choose local file" at bounding box center [656, 327] width 121 height 18
click at [896, 565] on span "Next" at bounding box center [890, 568] width 33 height 18
click at [820, 566] on span "Cancel" at bounding box center [814, 568] width 48 height 18
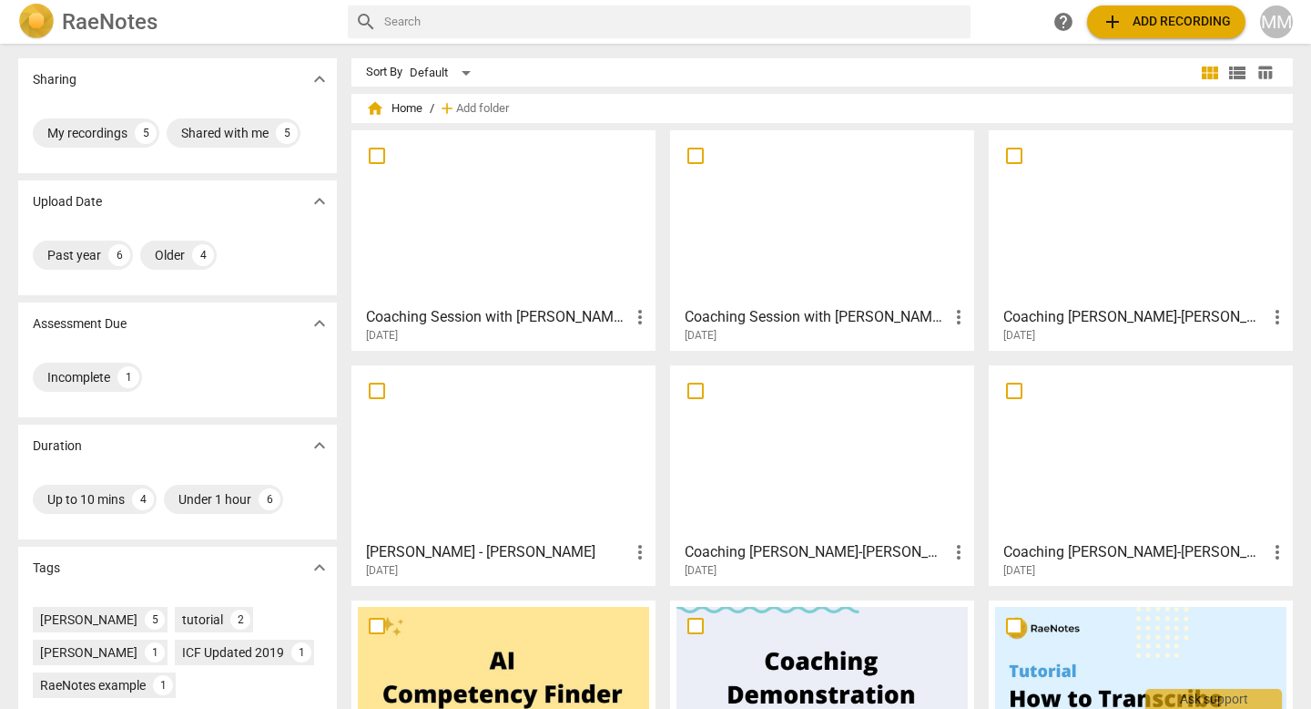
click at [1137, 23] on span "add Add recording" at bounding box center [1166, 22] width 129 height 22
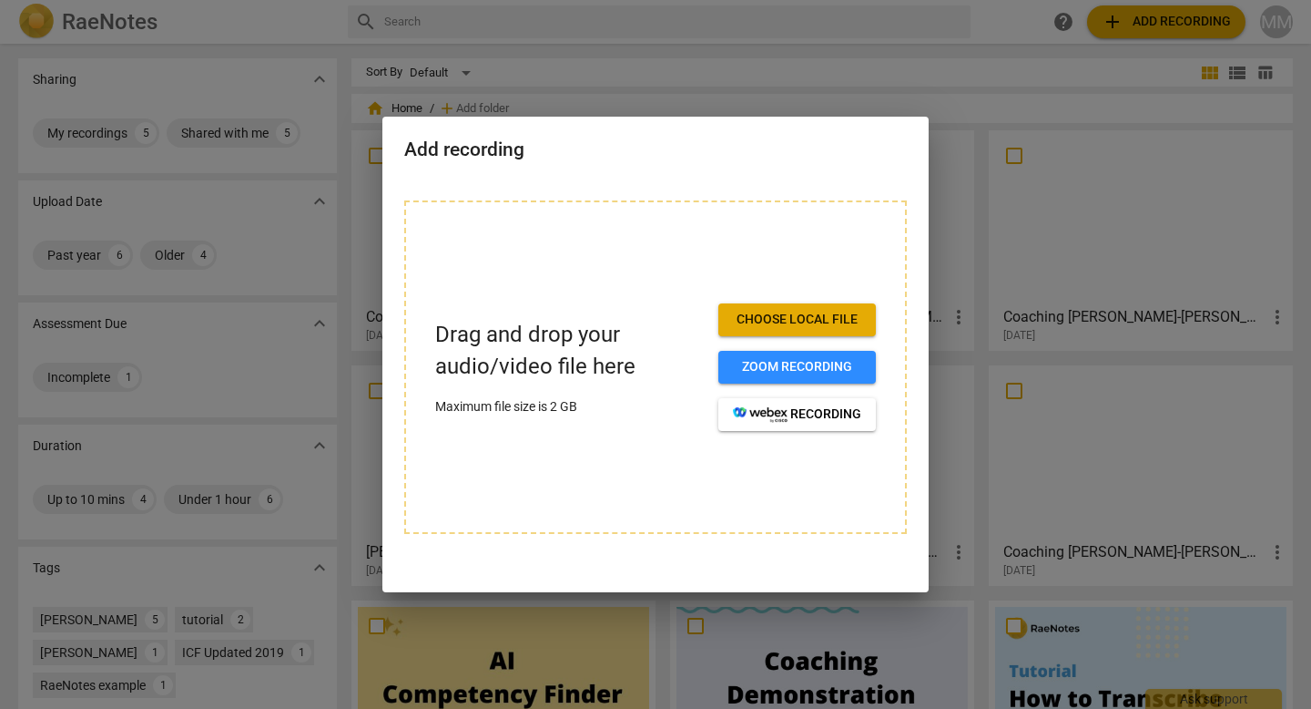
click at [783, 321] on span "Choose local file" at bounding box center [797, 320] width 128 height 18
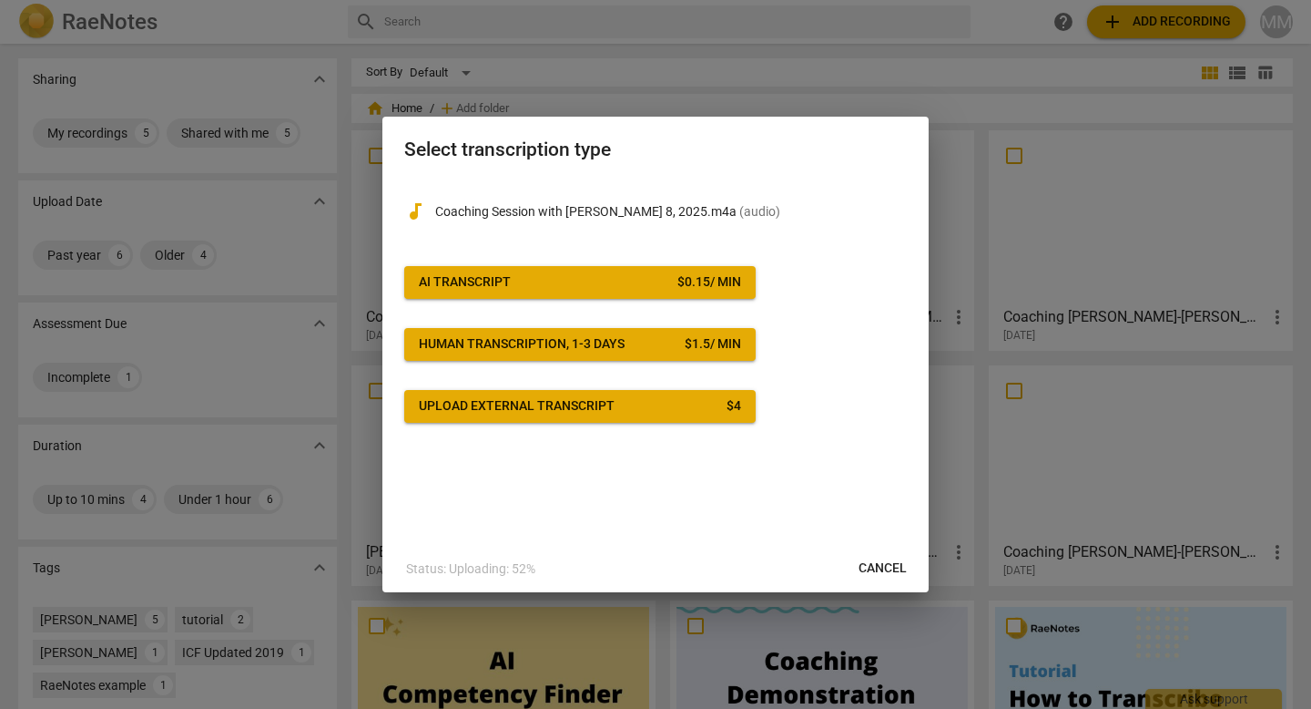
click at [528, 280] on span "AI Transcript $ 0.15 / min" at bounding box center [580, 282] width 322 height 18
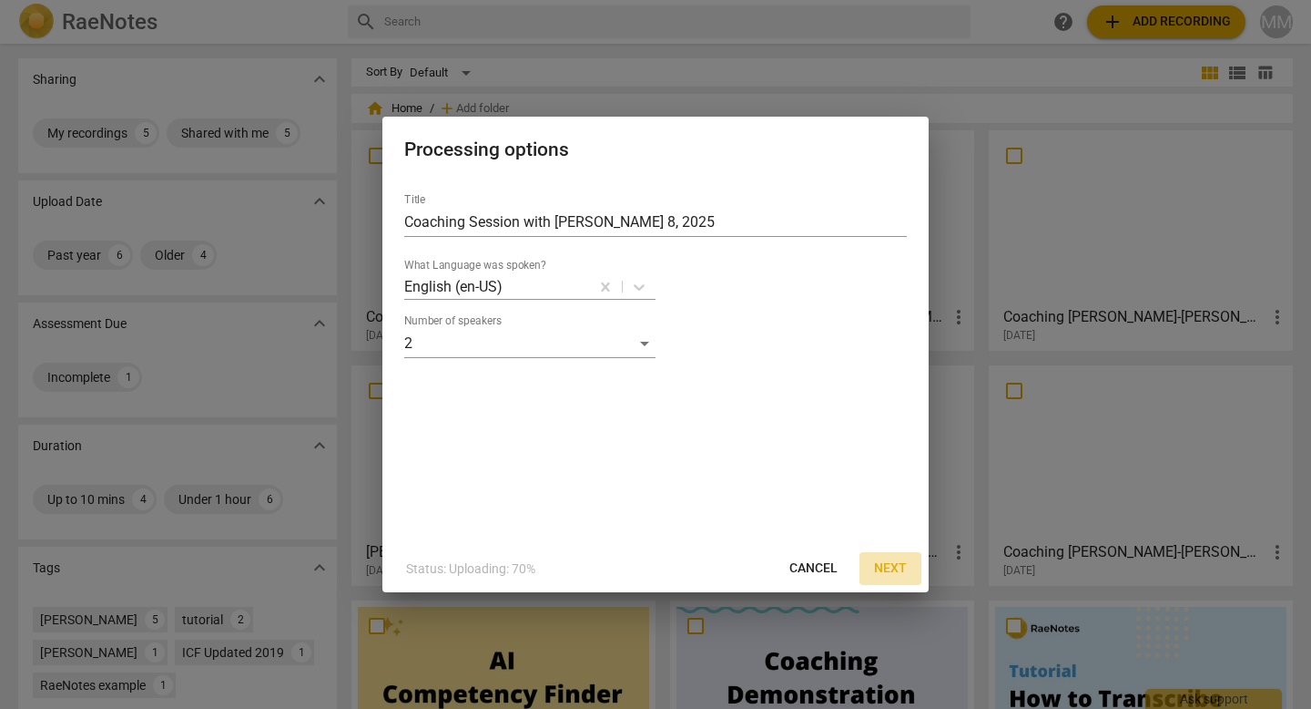
click at [898, 559] on span "Next" at bounding box center [890, 568] width 33 height 18
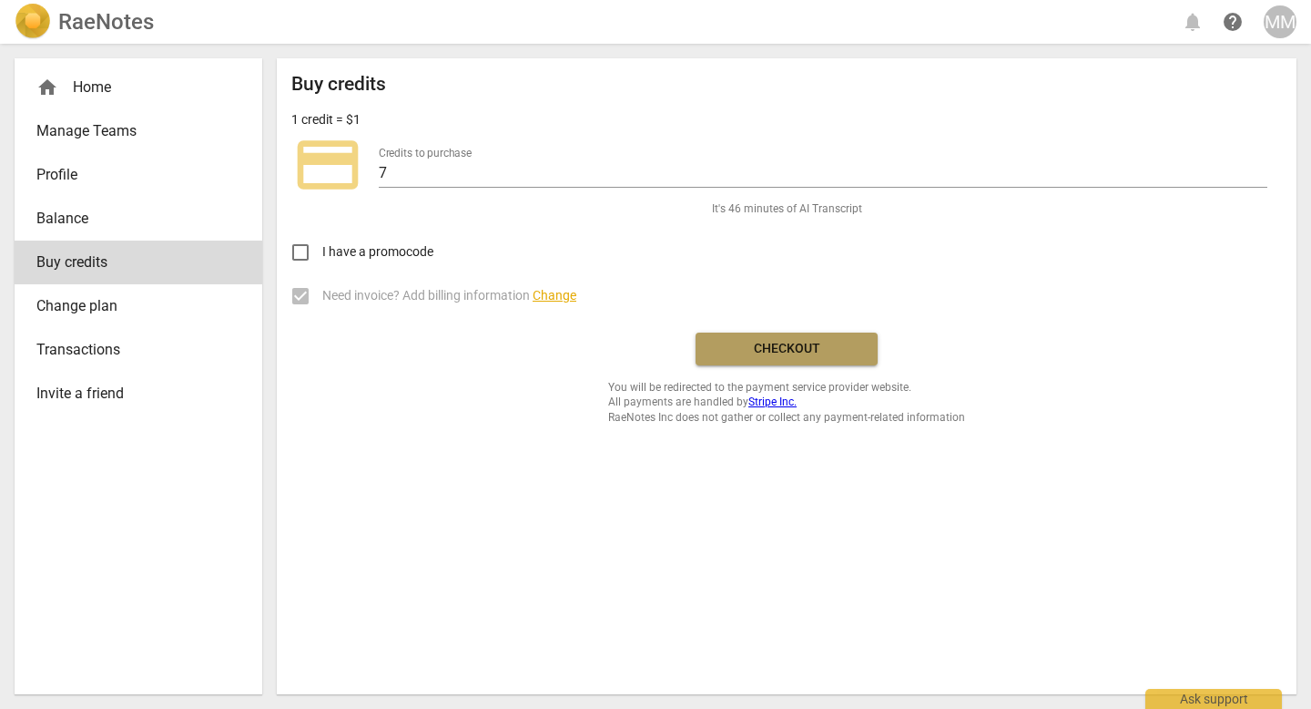
click at [804, 348] on span "Checkout" at bounding box center [786, 349] width 153 height 18
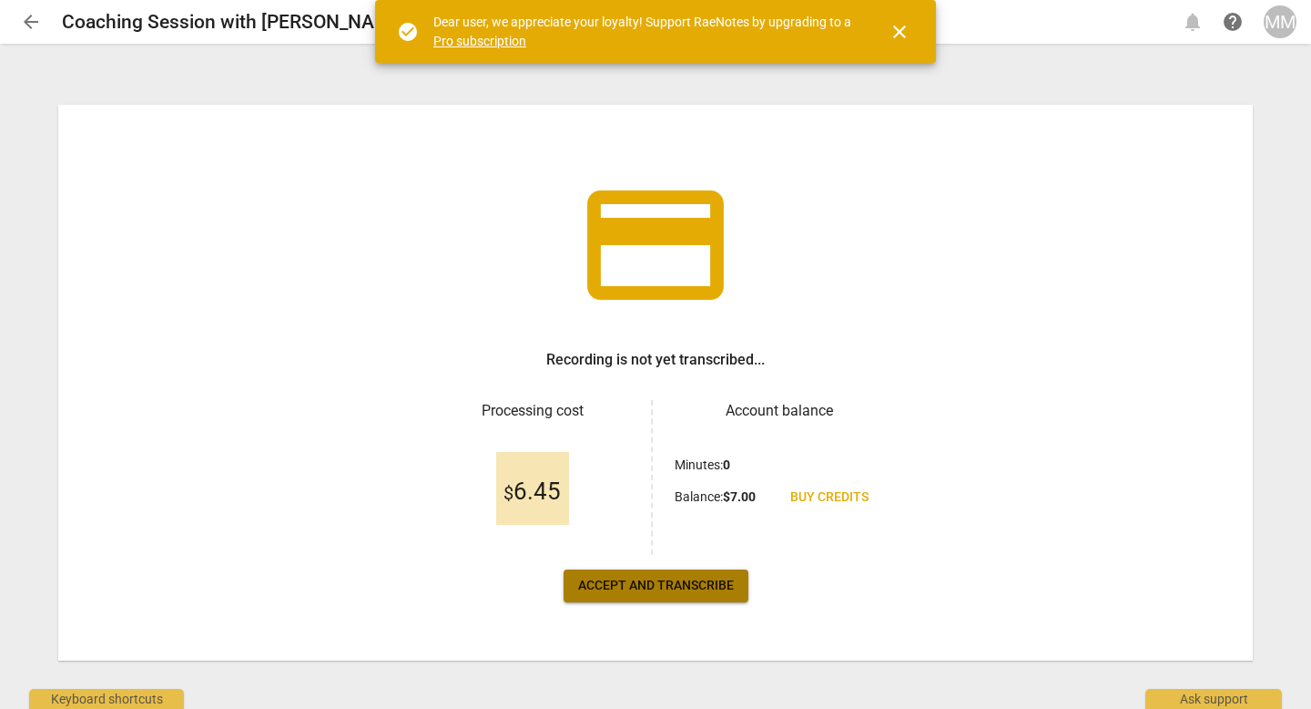
click at [625, 583] on span "Accept and transcribe" at bounding box center [656, 585] width 156 height 18
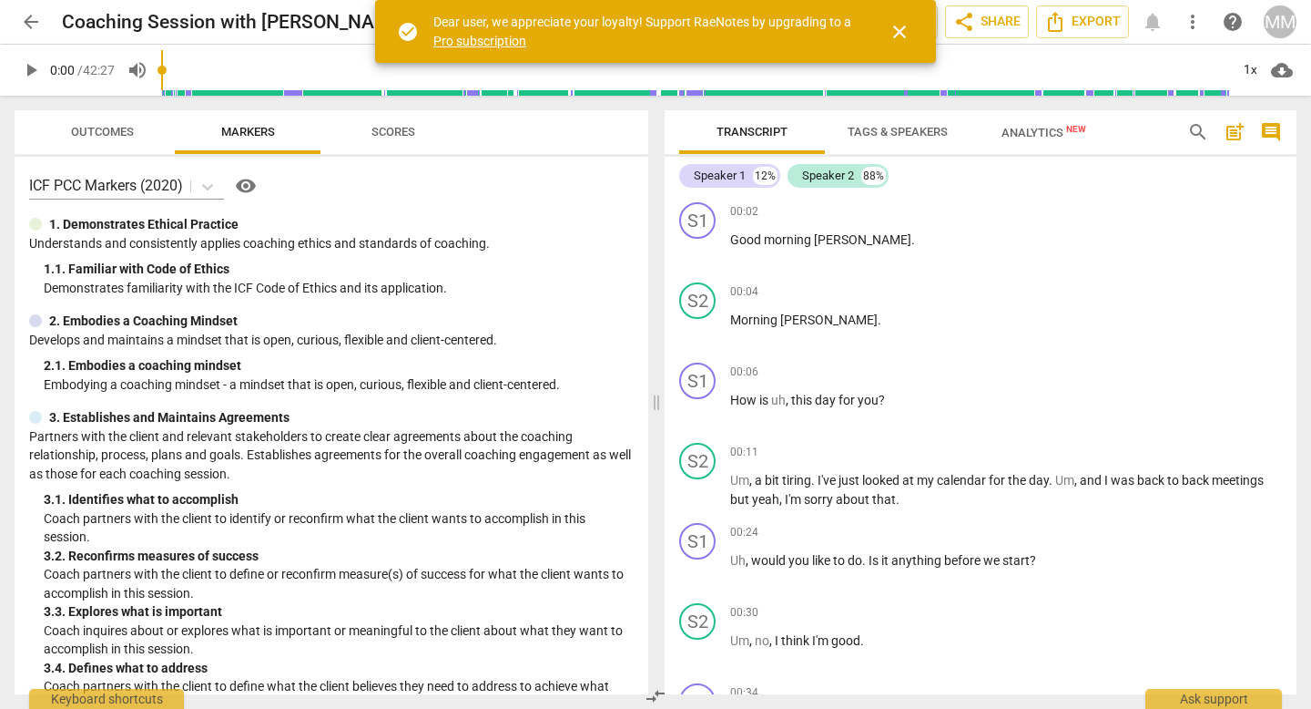
click at [403, 131] on span "Scores" at bounding box center [394, 132] width 44 height 14
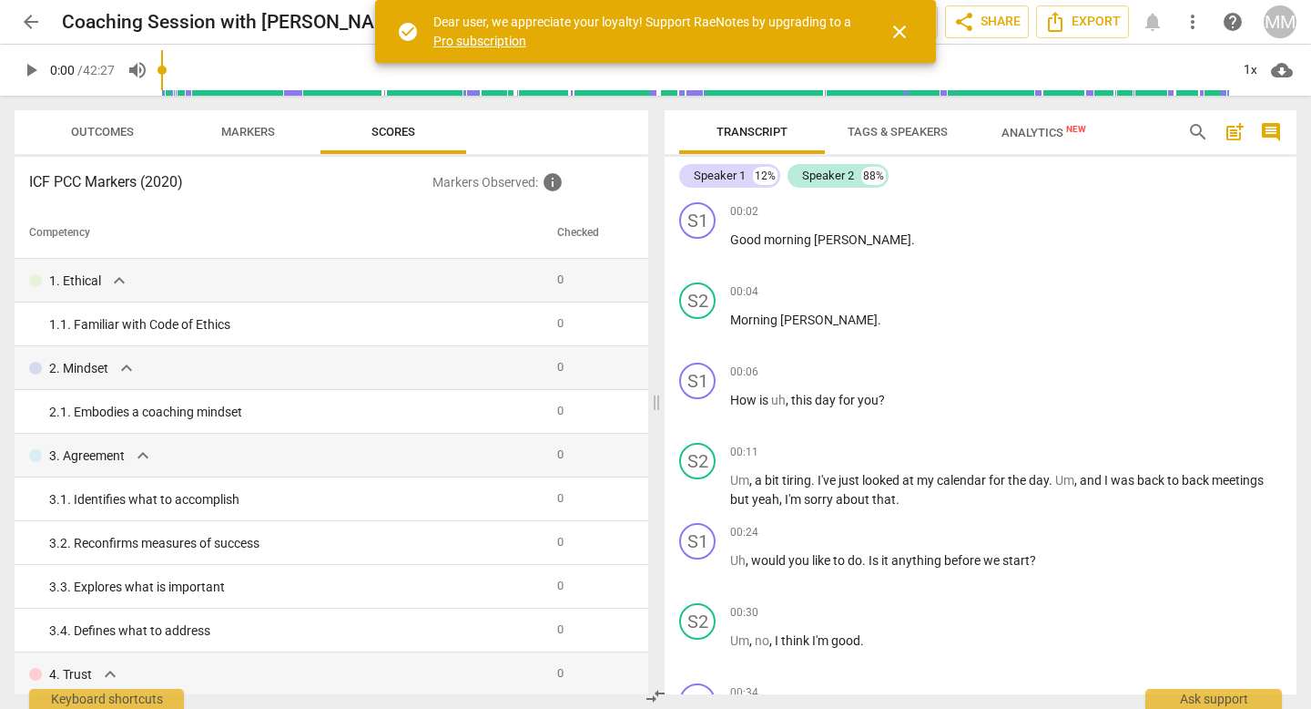
click at [263, 129] on span "Markers" at bounding box center [248, 132] width 54 height 14
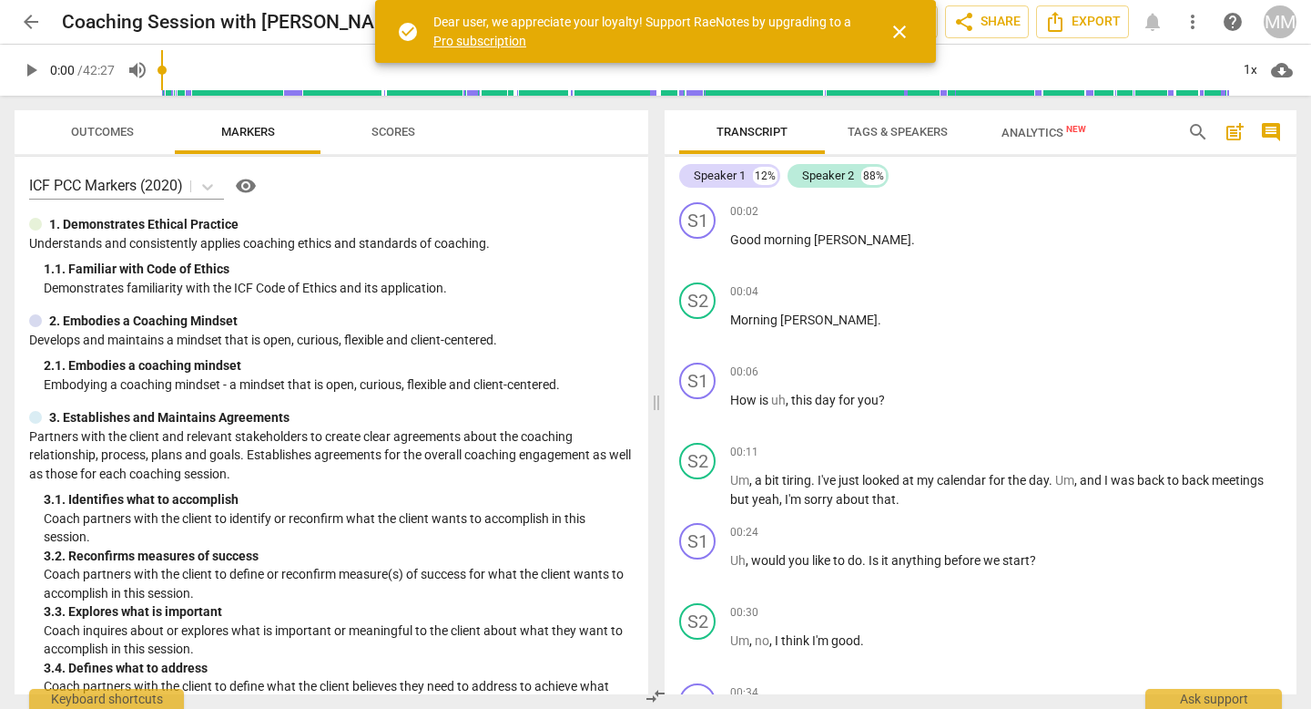
click at [250, 187] on span "visibility" at bounding box center [246, 186] width 22 height 22
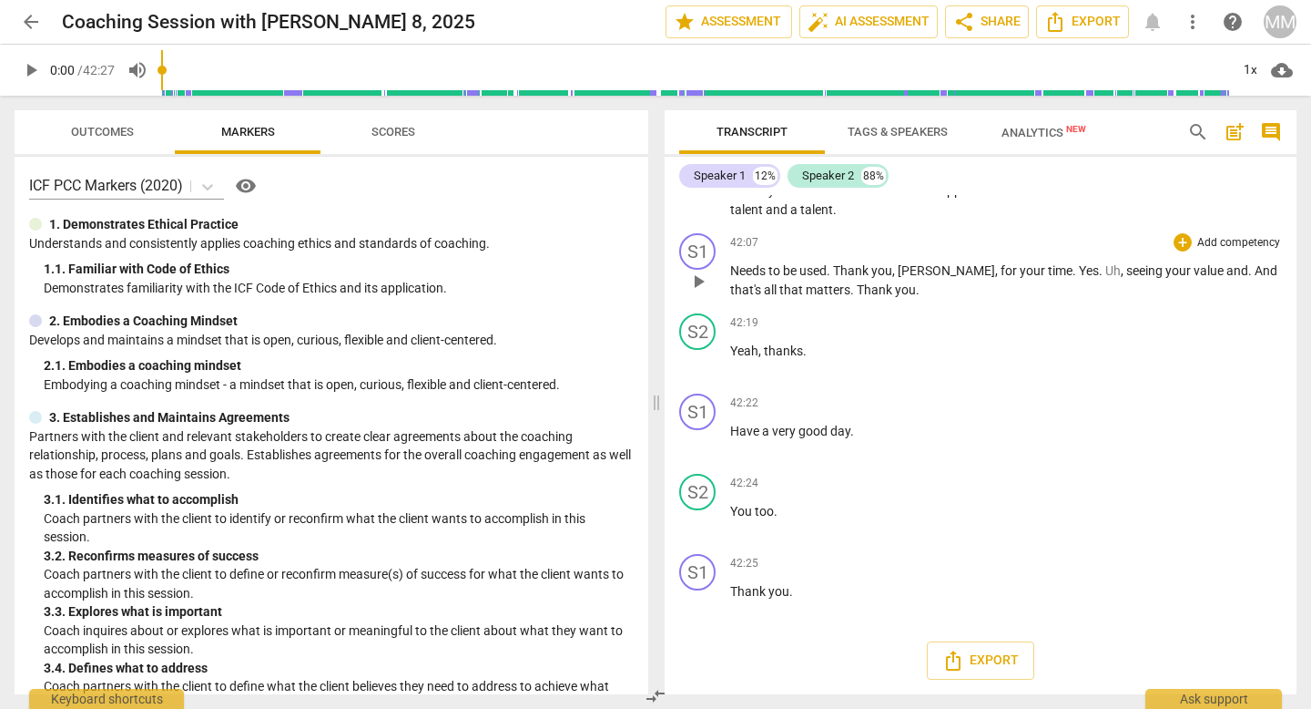
scroll to position [8957, 0]
click at [969, 663] on span "Export" at bounding box center [981, 660] width 76 height 22
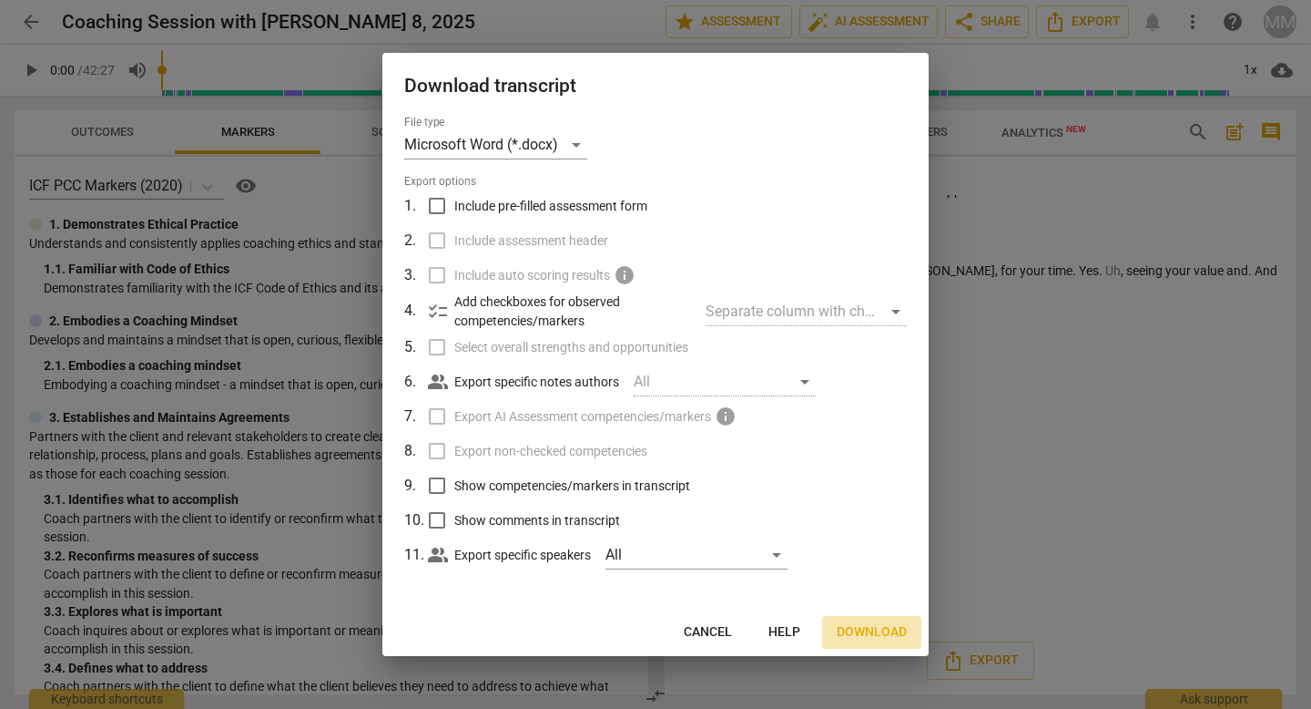
click at [876, 630] on span "Download" at bounding box center [872, 632] width 70 height 18
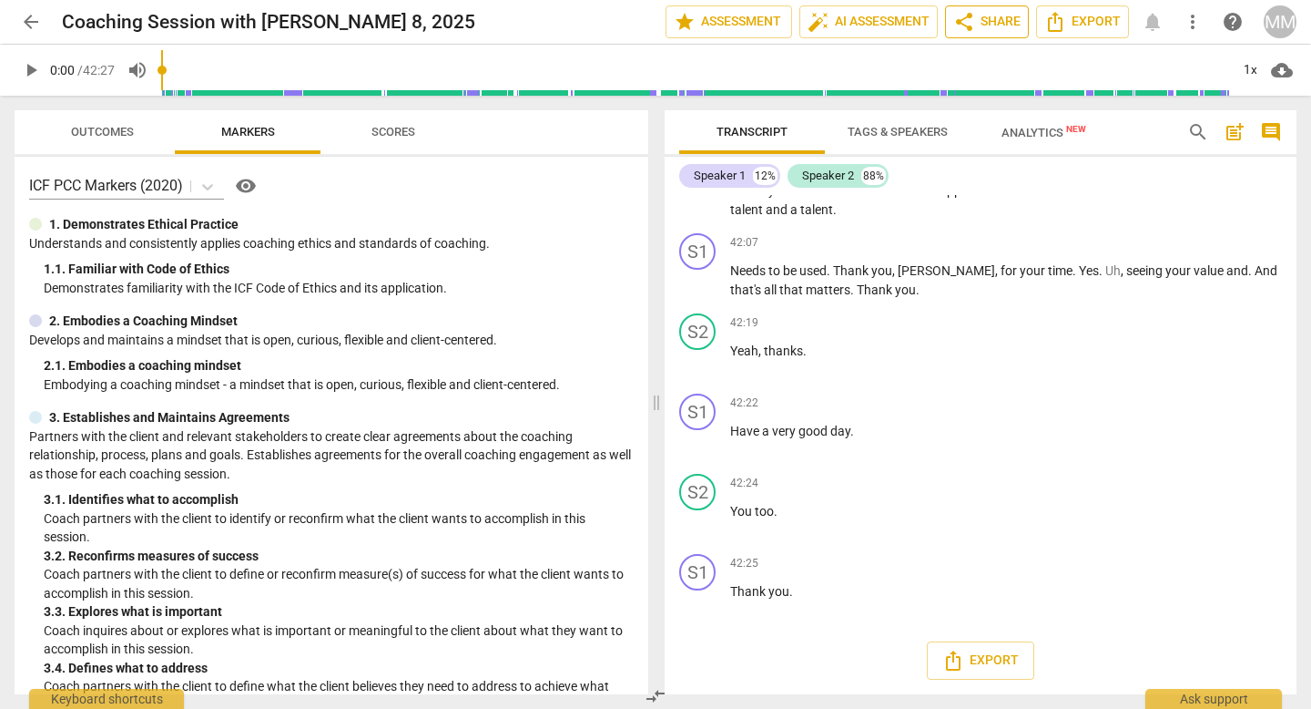
click at [968, 21] on span "share" at bounding box center [965, 22] width 22 height 22
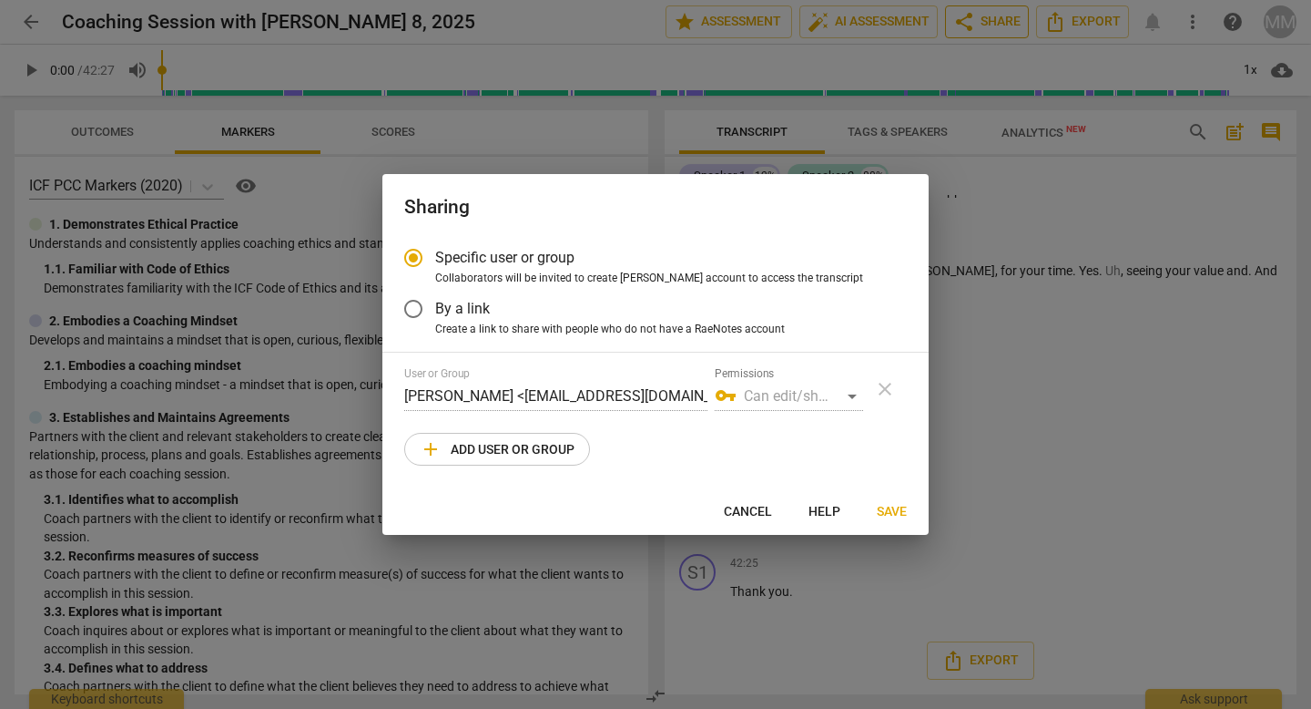
radio input "false"
click at [414, 305] on input "By a link" at bounding box center [414, 309] width 44 height 44
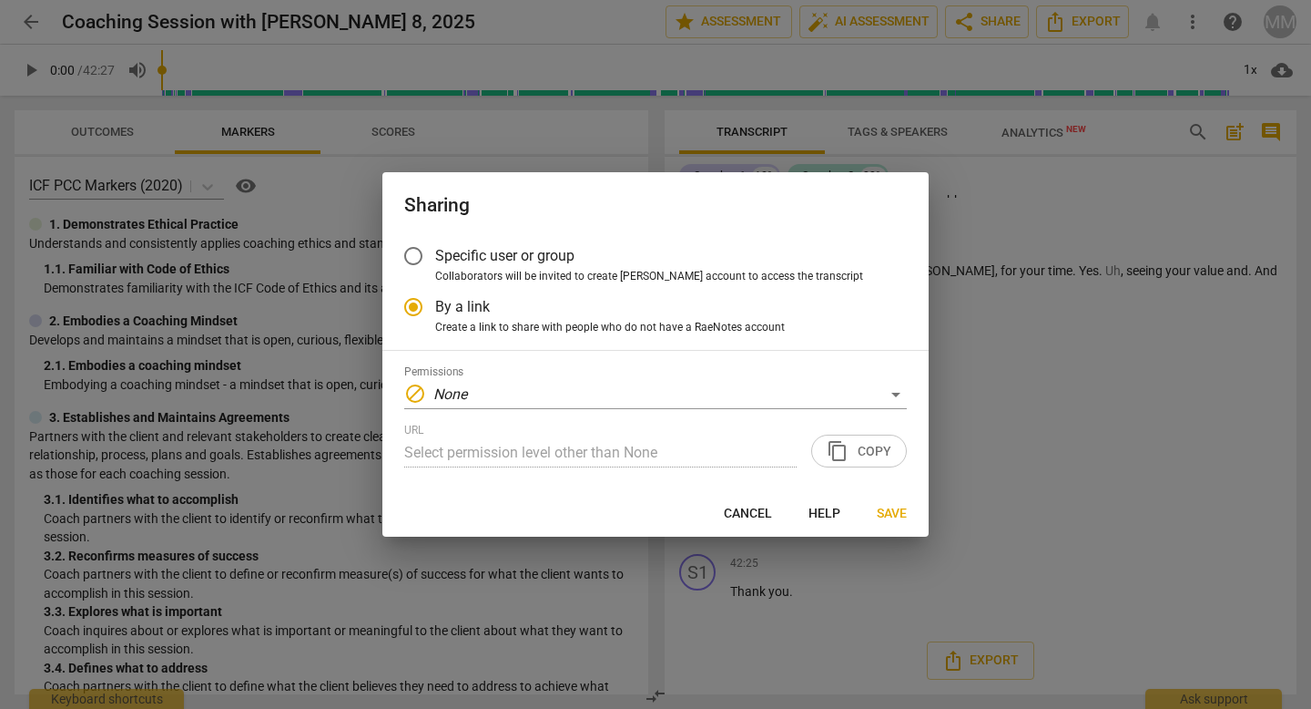
click at [896, 515] on span "Save" at bounding box center [892, 514] width 30 height 18
radio input "false"
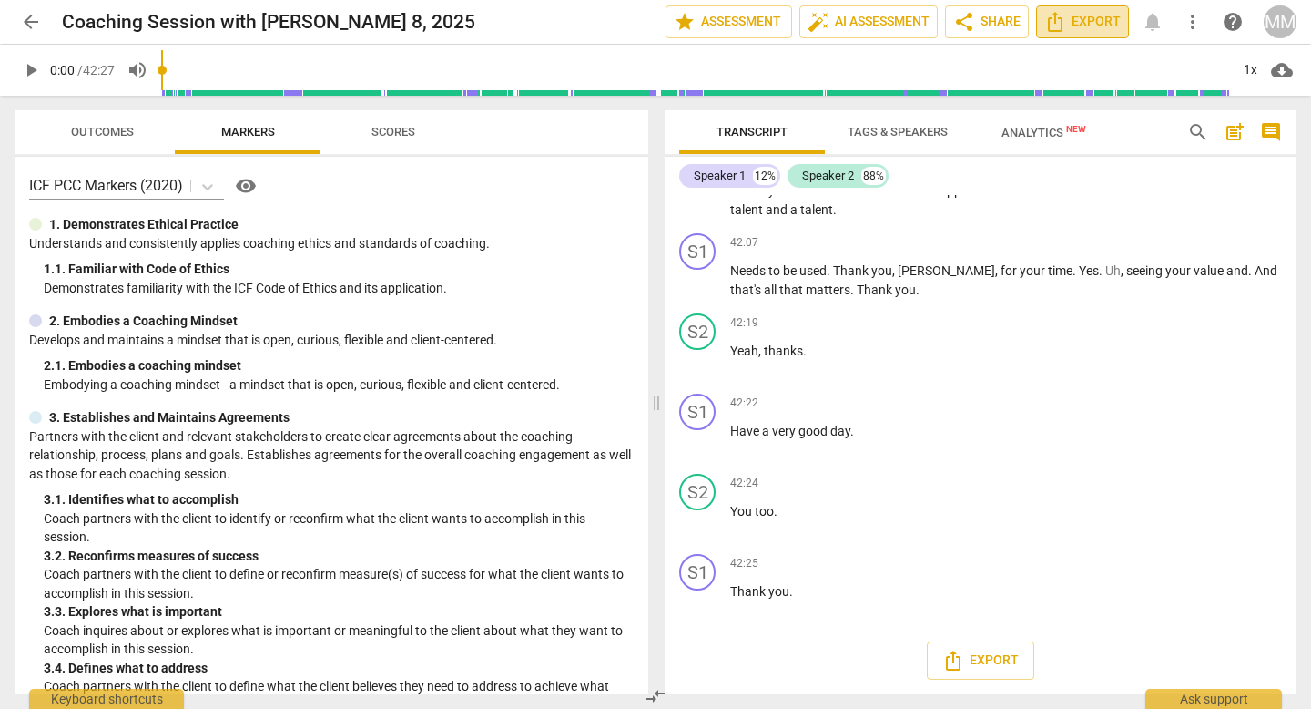
click at [1067, 20] on span "Export" at bounding box center [1083, 22] width 76 height 22
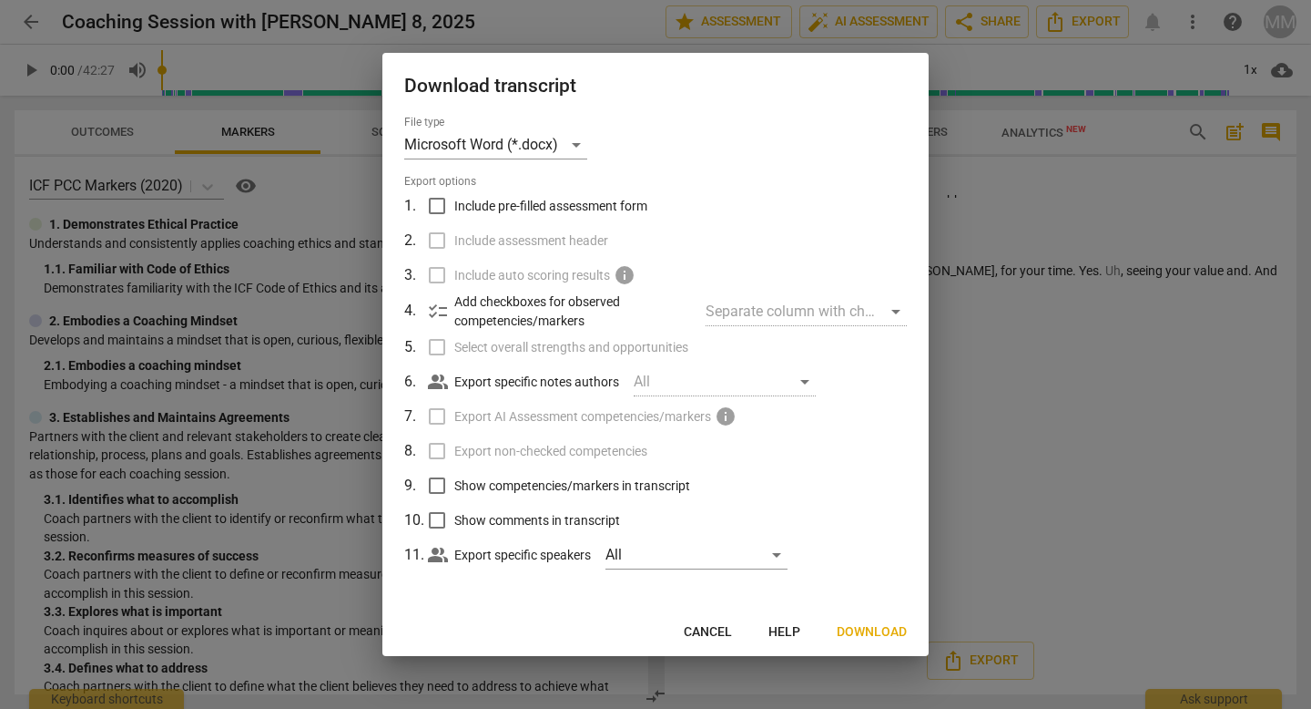
click at [867, 632] on span "Download" at bounding box center [872, 632] width 70 height 18
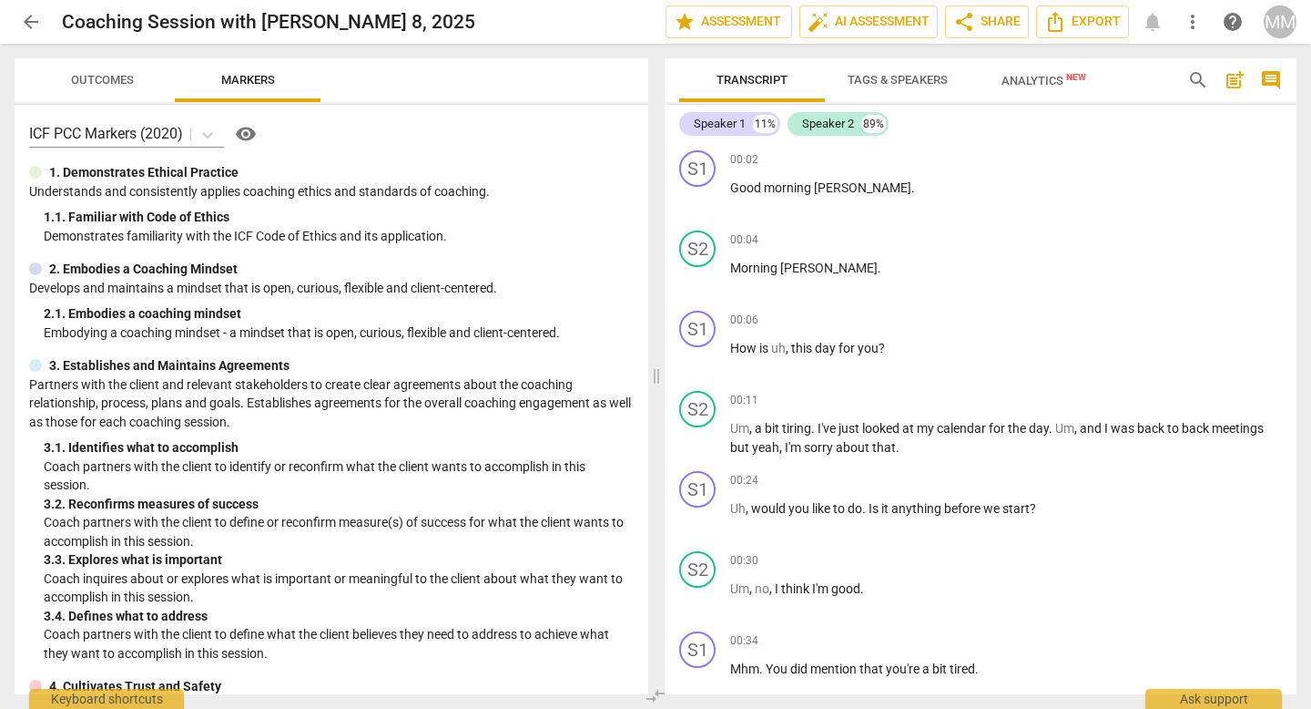
click at [975, 25] on span "share Share" at bounding box center [987, 22] width 67 height 22
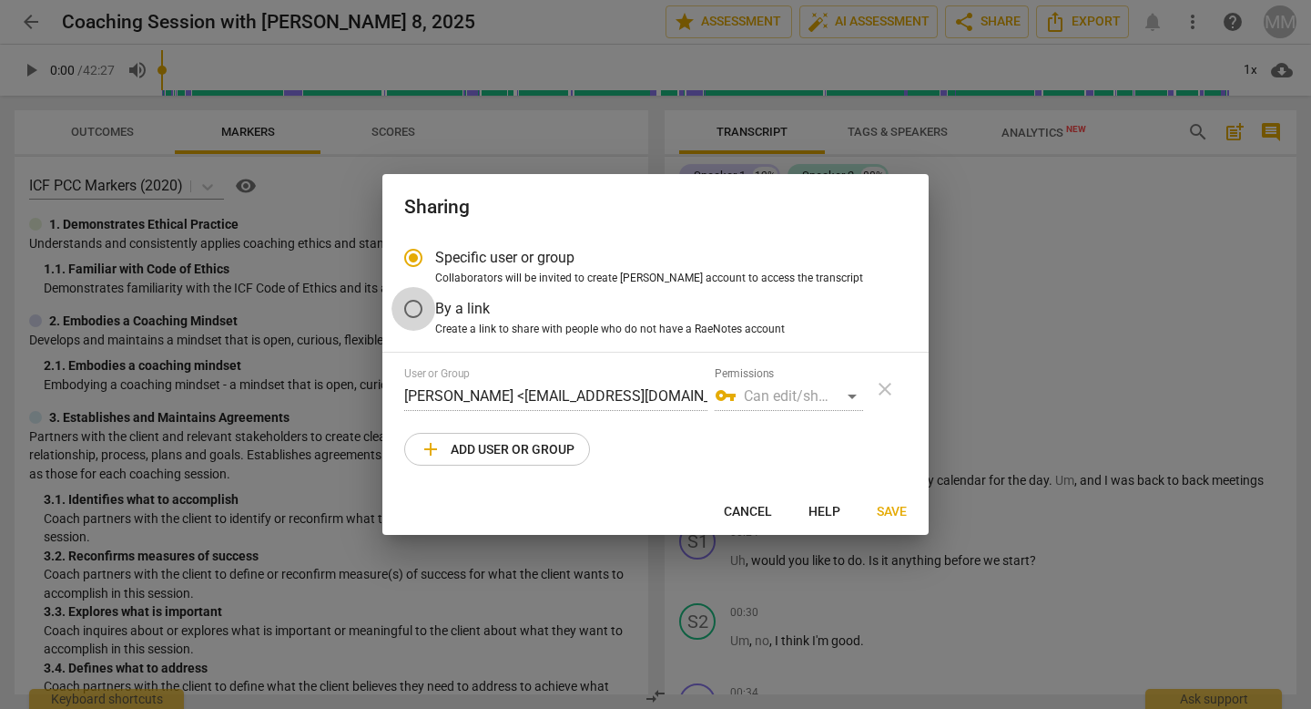
click at [416, 308] on input "By a link" at bounding box center [414, 309] width 44 height 44
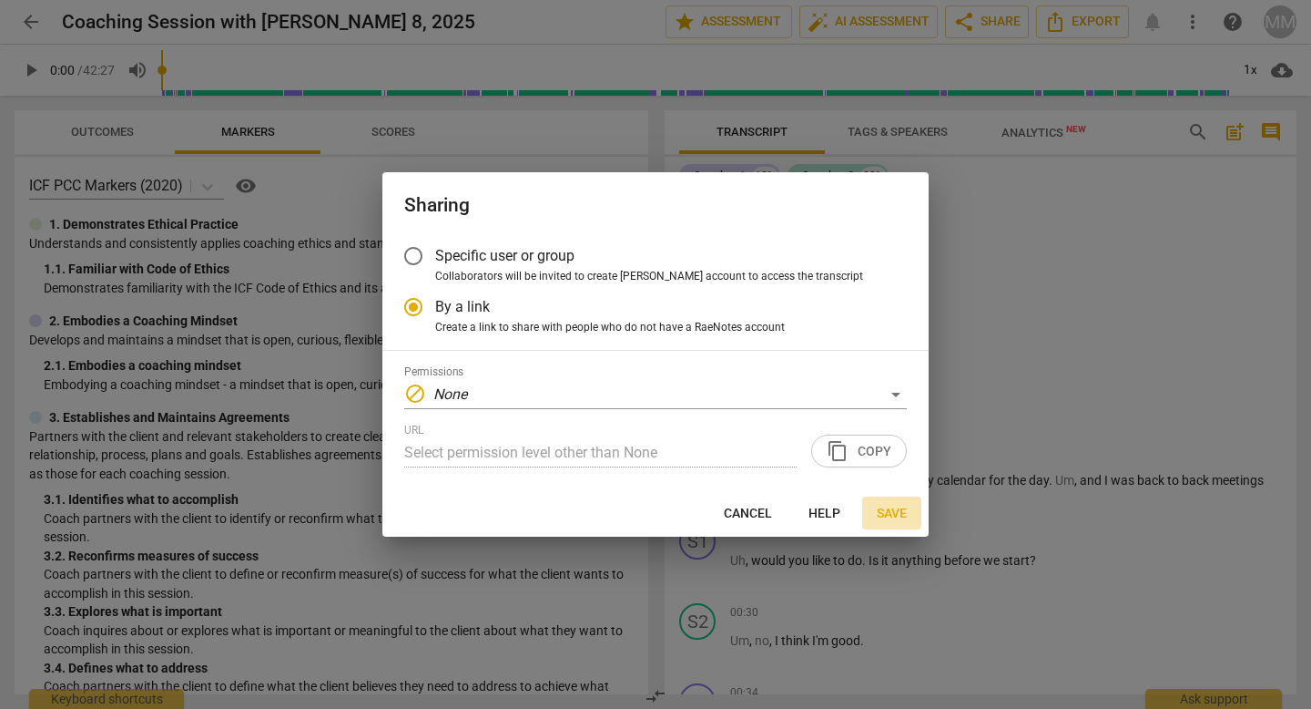
click at [897, 508] on span "Save" at bounding box center [892, 514] width 30 height 18
radio input "false"
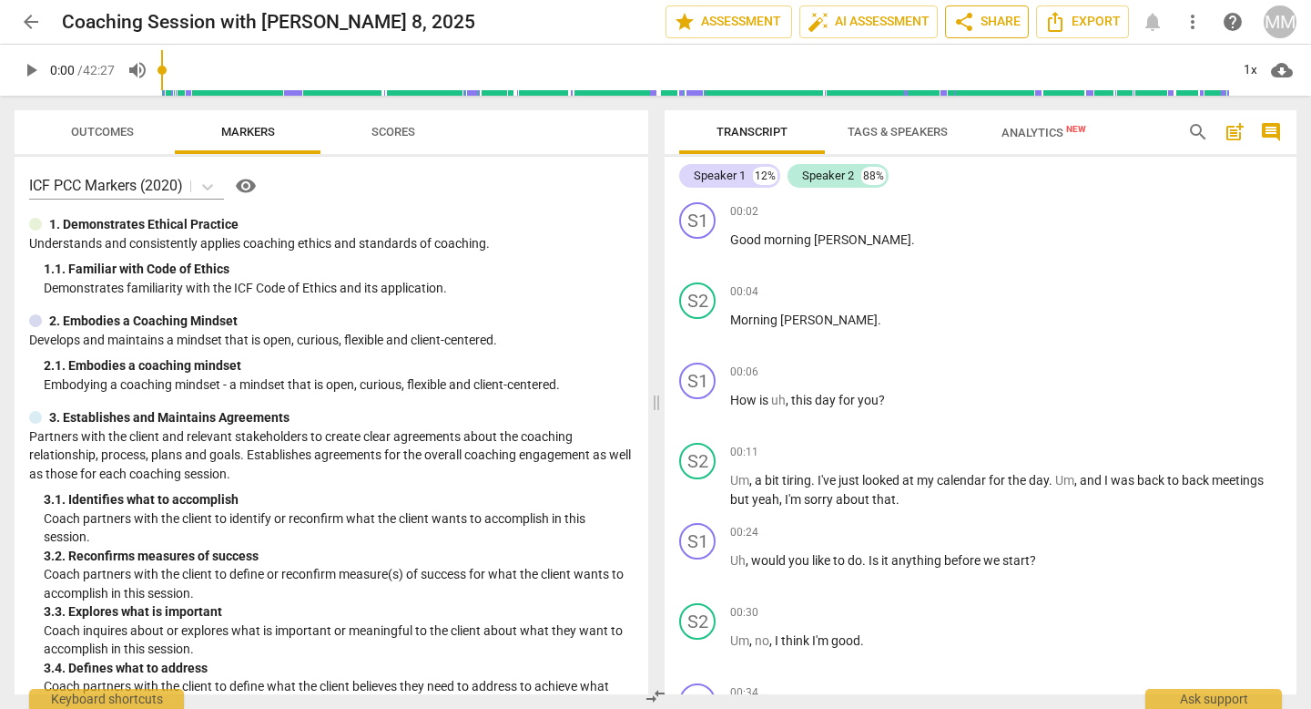
click at [984, 24] on span "share Share" at bounding box center [987, 22] width 67 height 22
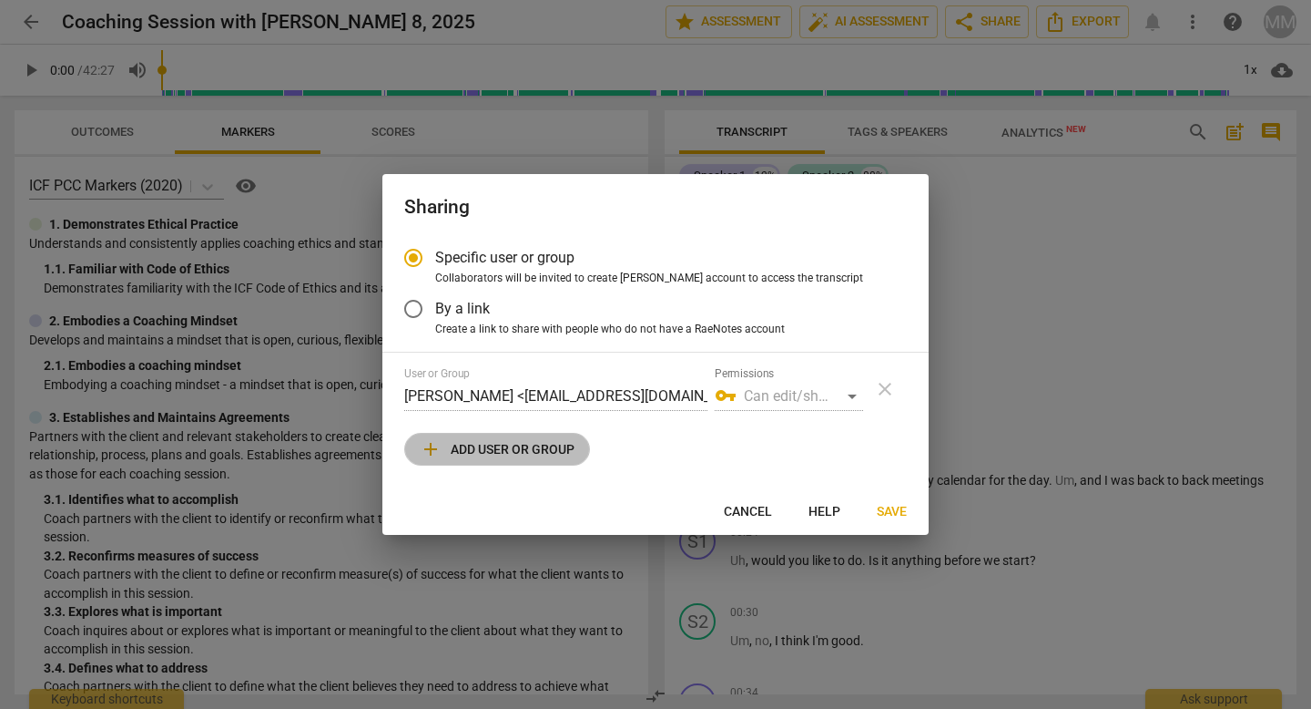
click at [498, 450] on span "add Add user or group" at bounding box center [497, 449] width 155 height 22
radio input "false"
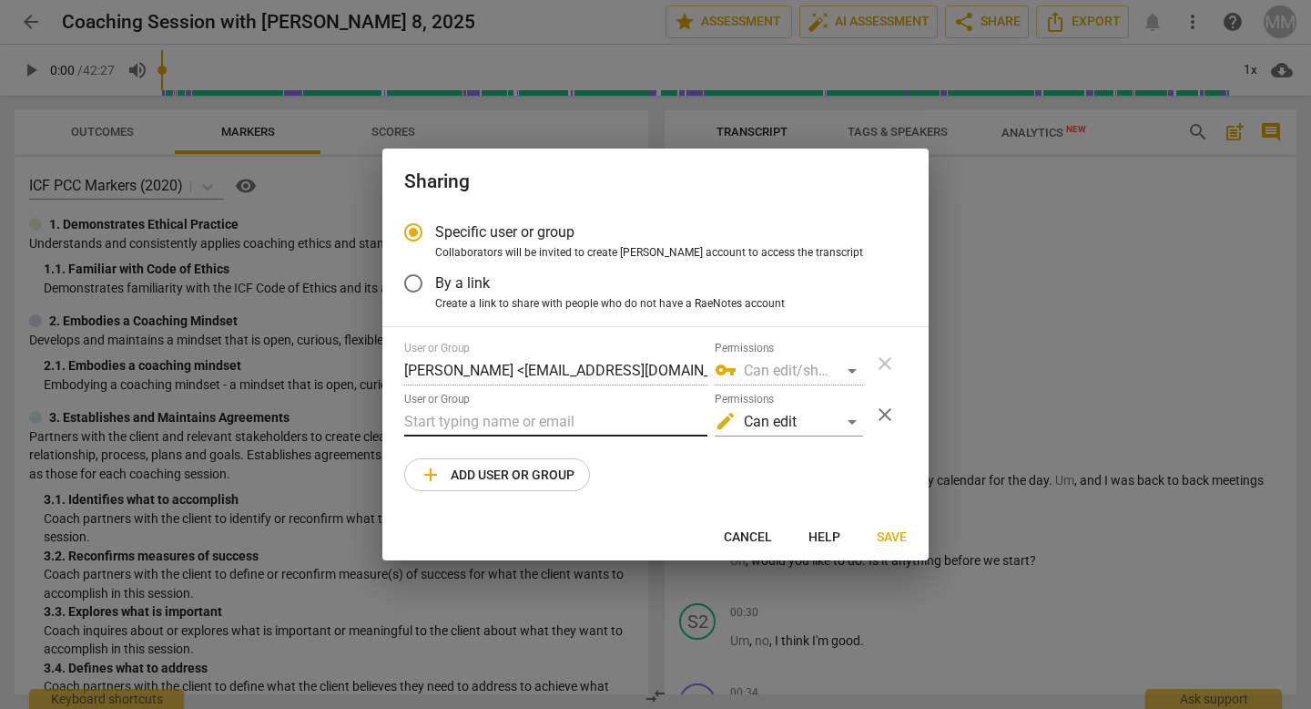
click at [431, 419] on input "text" at bounding box center [555, 421] width 303 height 29
type input "g"
click at [408, 419] on input "text" at bounding box center [555, 421] width 303 height 29
paste input "gmail"
type input "gmail"
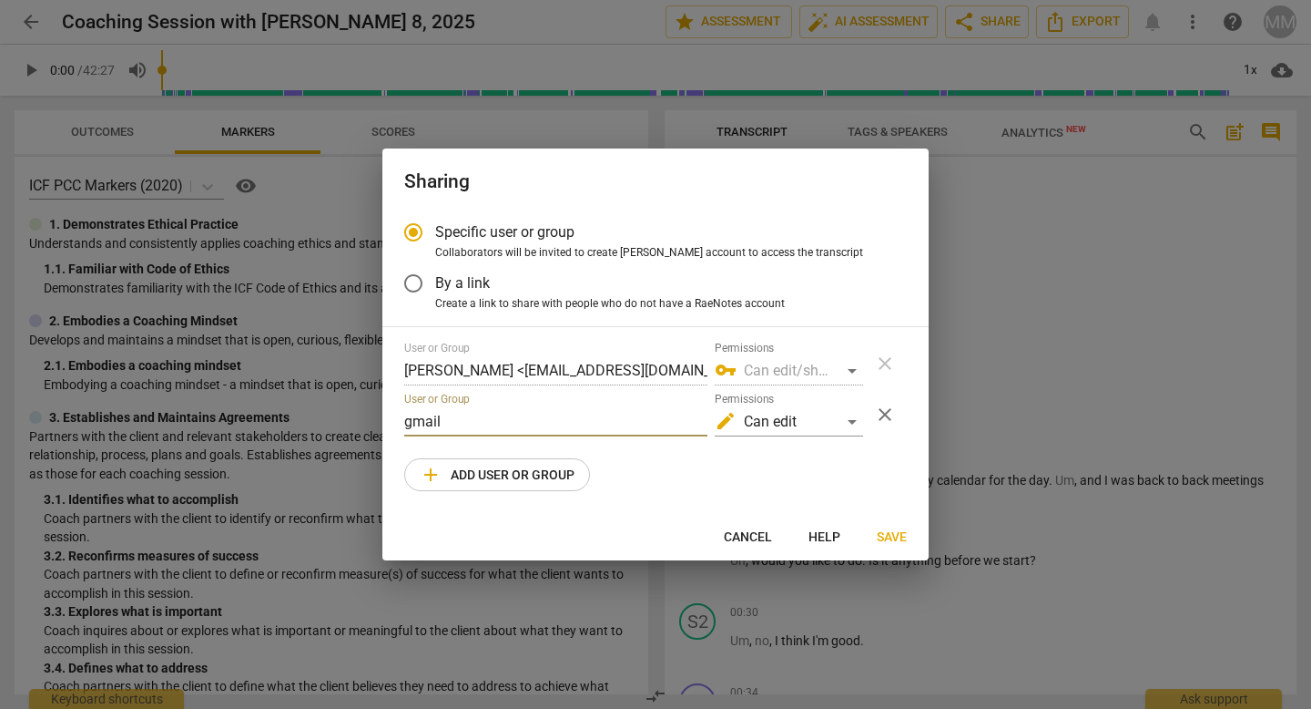
drag, startPoint x: 464, startPoint y: 416, endPoint x: 383, endPoint y: 418, distance: 81.1
click at [383, 418] on div "Specific user or group Collaborators will be invited to create RaeNotes account…" at bounding box center [655, 361] width 546 height 302
click at [404, 423] on input "text" at bounding box center [555, 421] width 303 height 29
paste input "ghayabarwani@gmail.com"
type input "ghayabarwani@gmail.com"
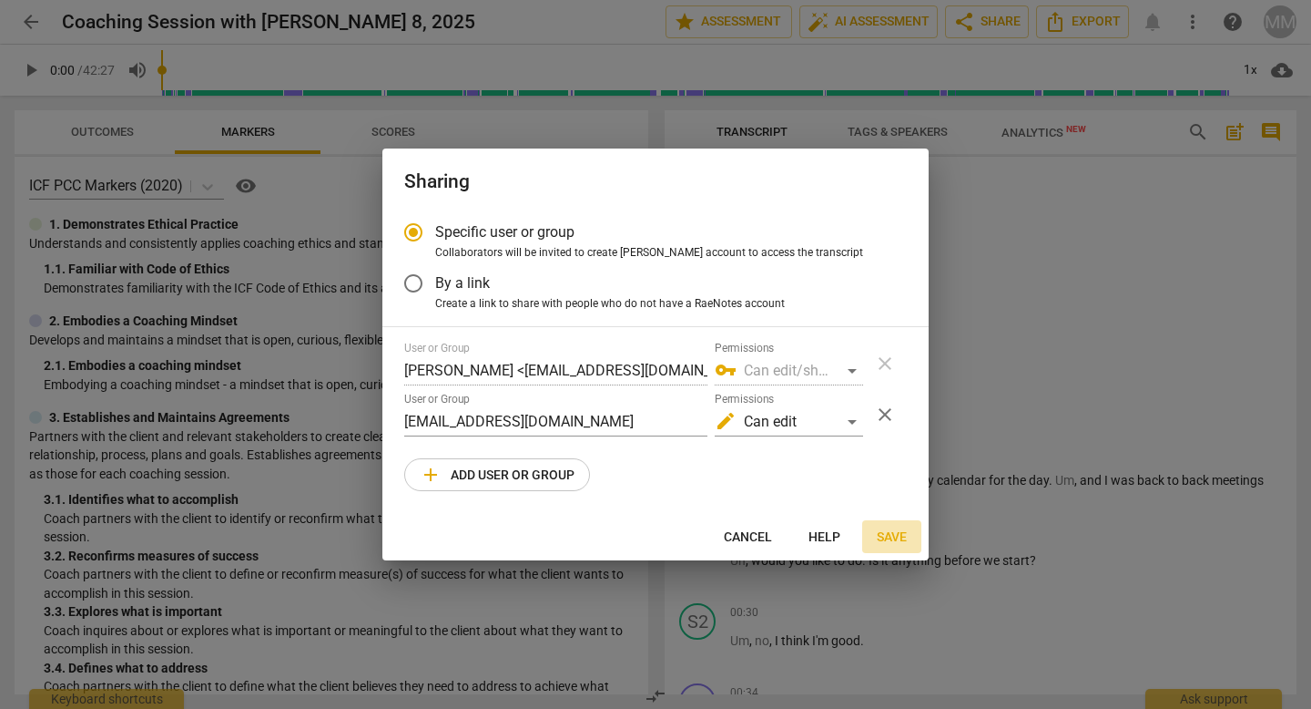
click at [899, 535] on span "Save" at bounding box center [892, 537] width 30 height 18
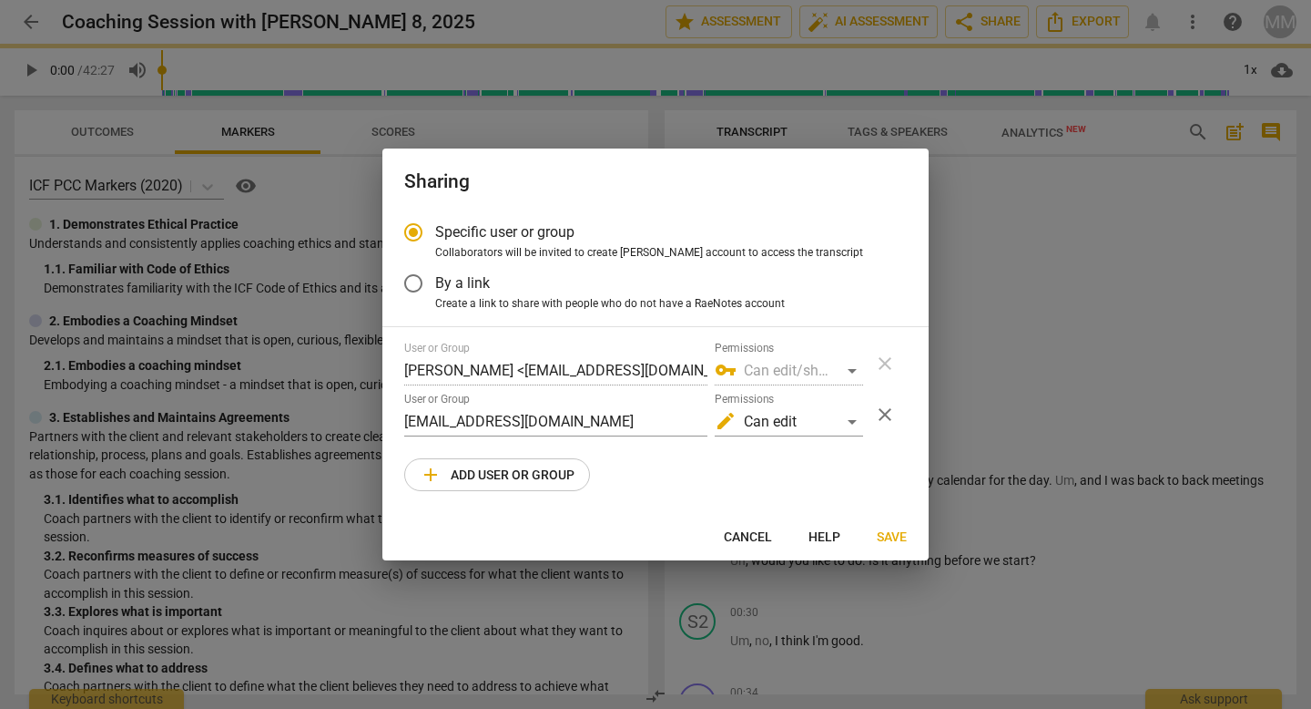
radio input "false"
type input "Ghaya Barwani <ghayabarwani@gmail.com>"
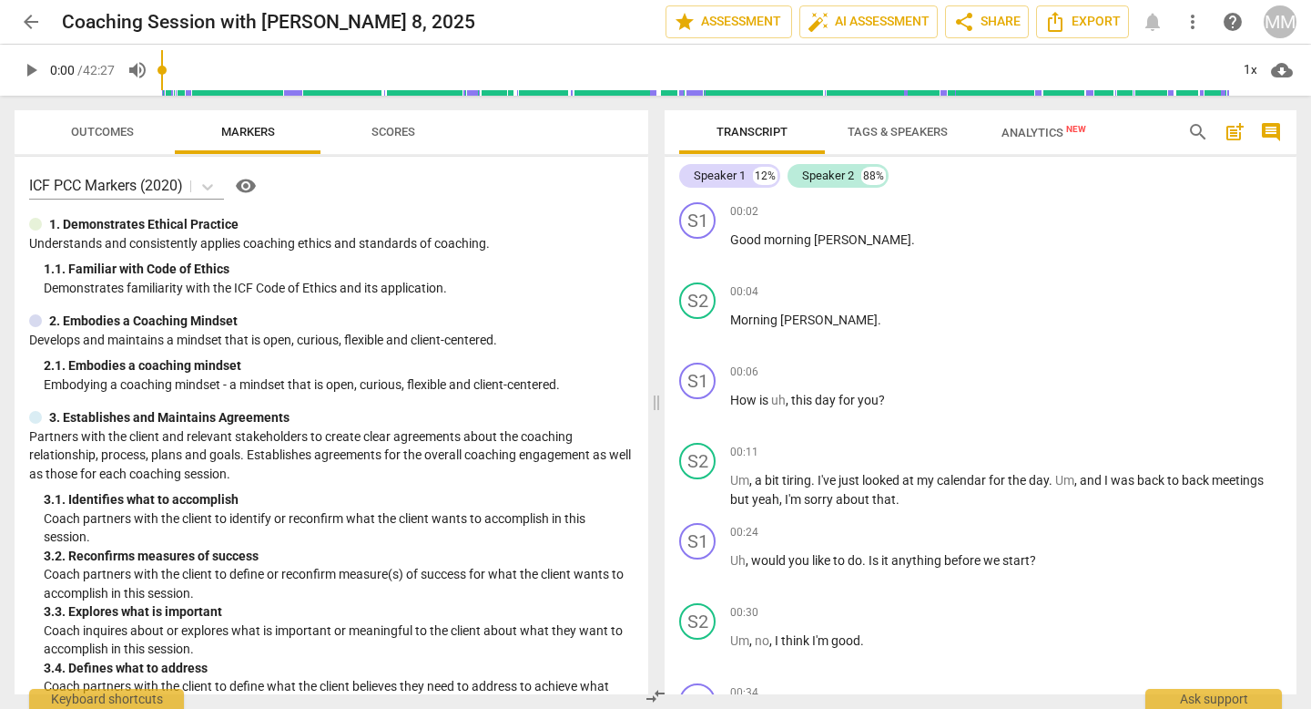
scroll to position [475, 0]
